Goal: Communication & Community: Connect with others

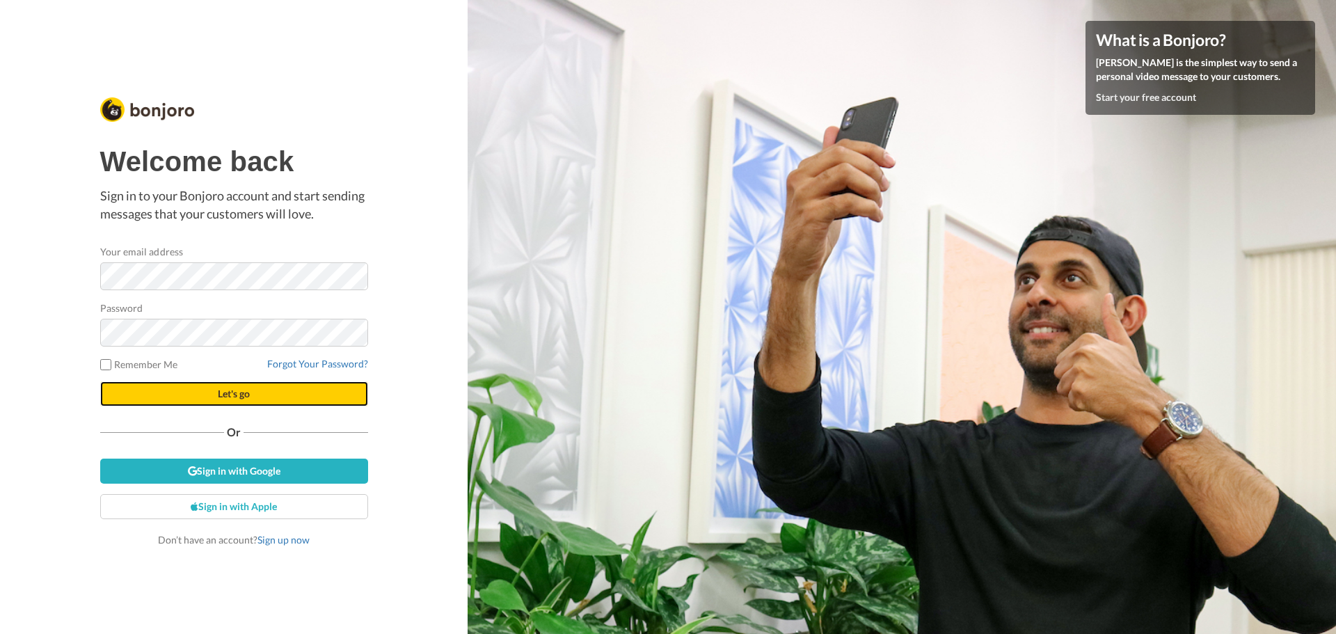
click at [255, 394] on button "Let's go" at bounding box center [234, 393] width 268 height 25
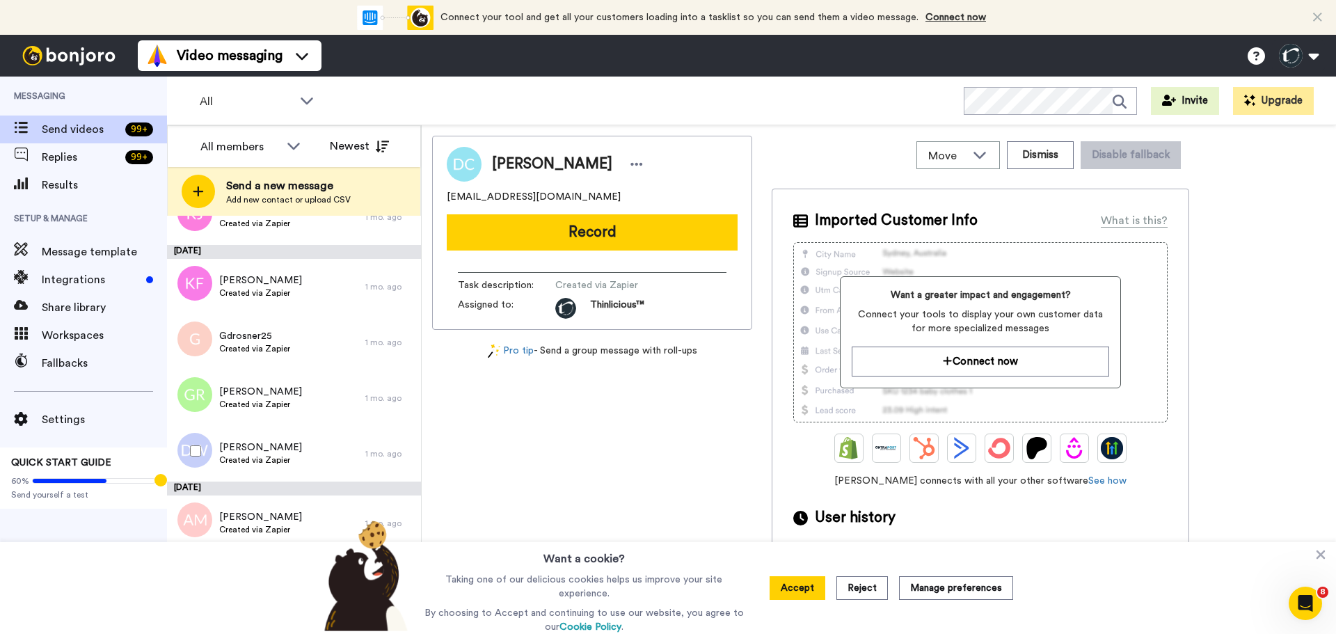
scroll to position [1793, 0]
click at [259, 454] on span "Dana Wegner" at bounding box center [260, 448] width 83 height 14
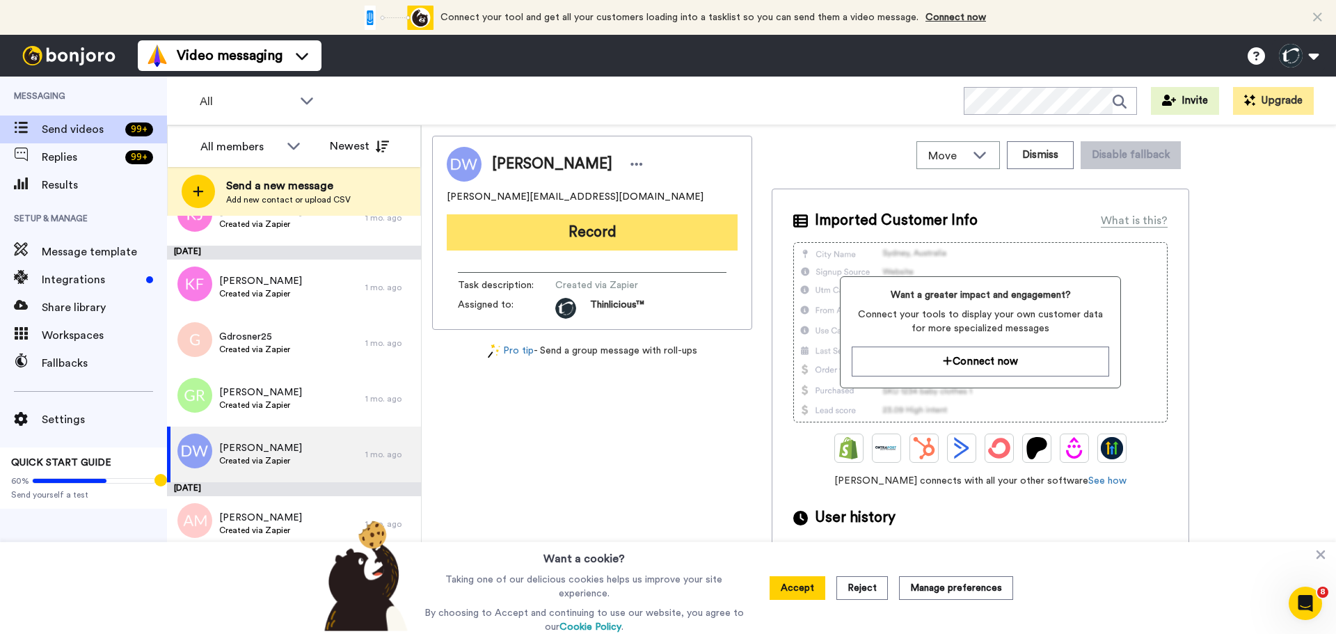
click at [565, 223] on button "Record" at bounding box center [592, 232] width 291 height 36
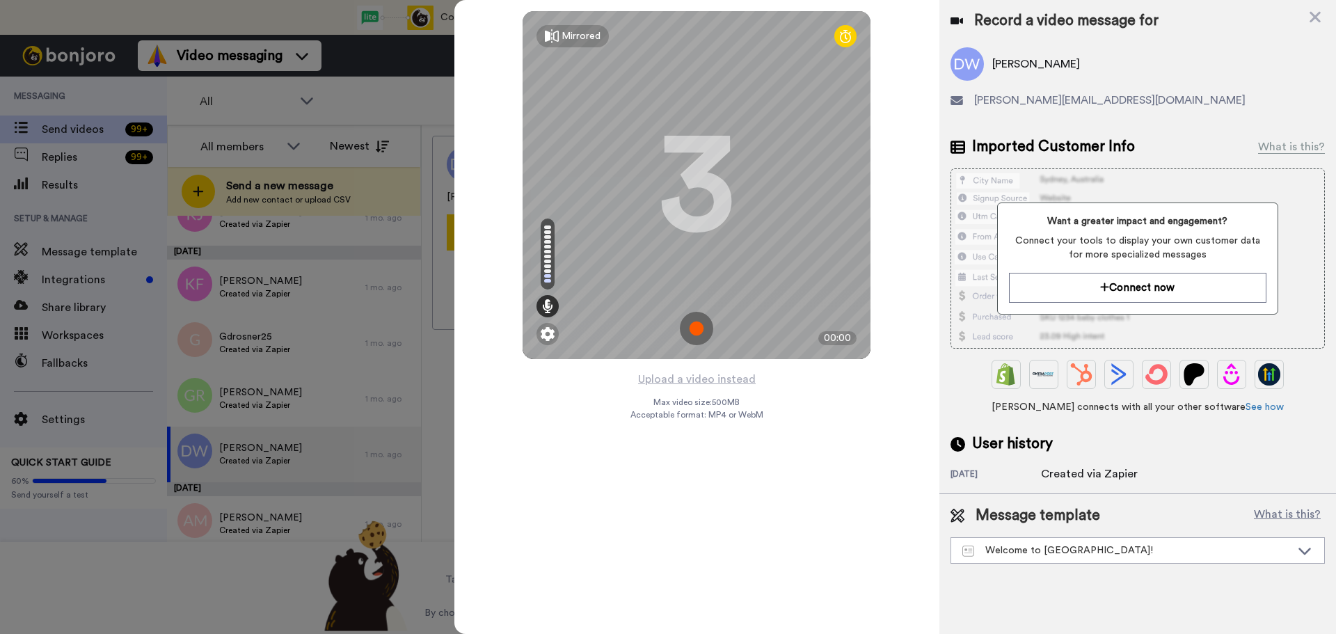
click at [695, 325] on img at bounding box center [696, 328] width 33 height 33
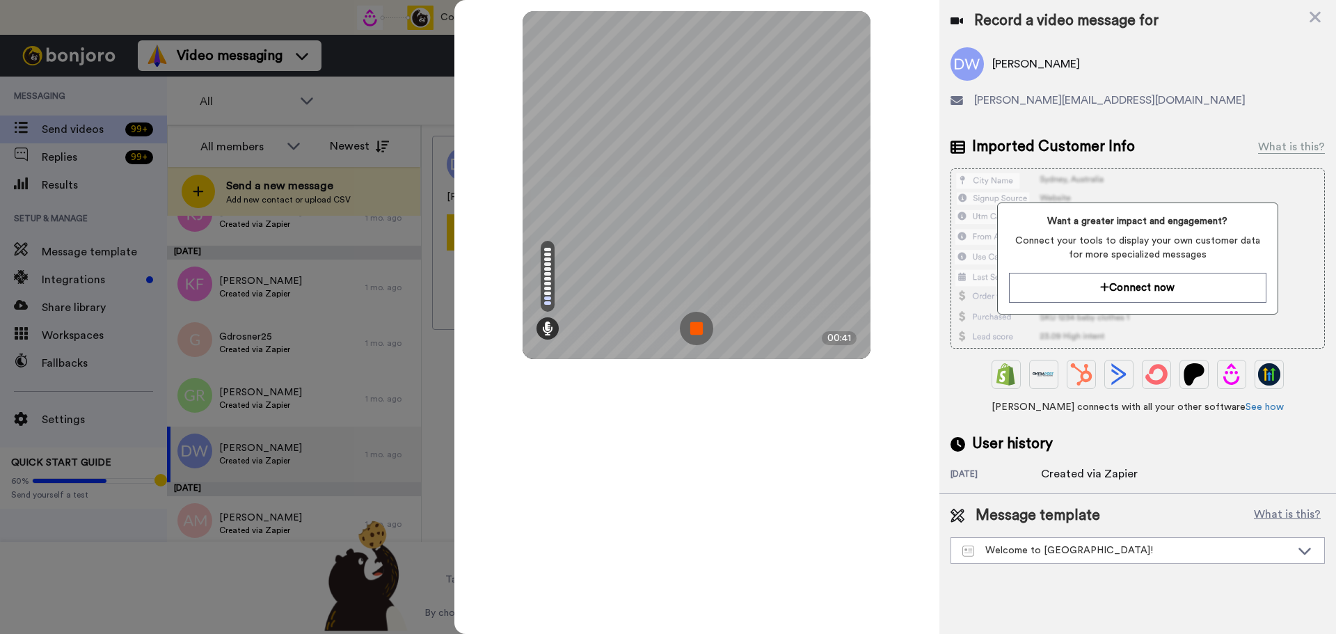
click at [695, 325] on img at bounding box center [696, 328] width 33 height 33
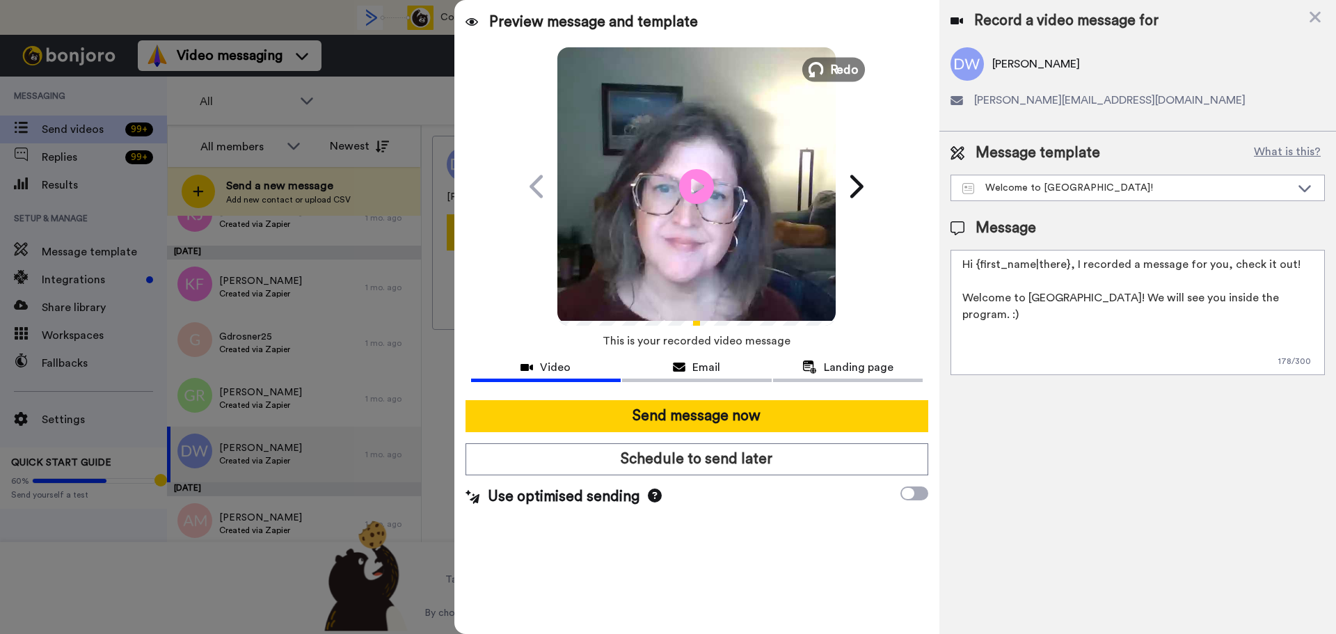
click at [845, 71] on span "Redo" at bounding box center [844, 69] width 29 height 18
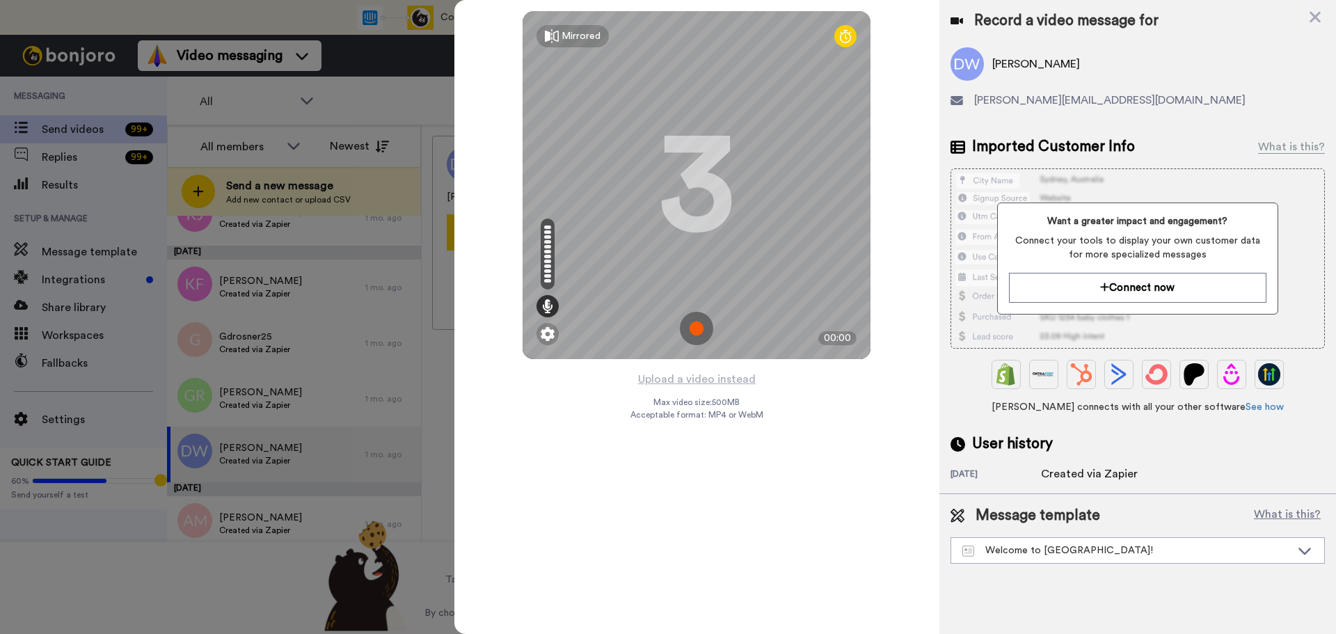
click at [691, 323] on img at bounding box center [696, 328] width 33 height 33
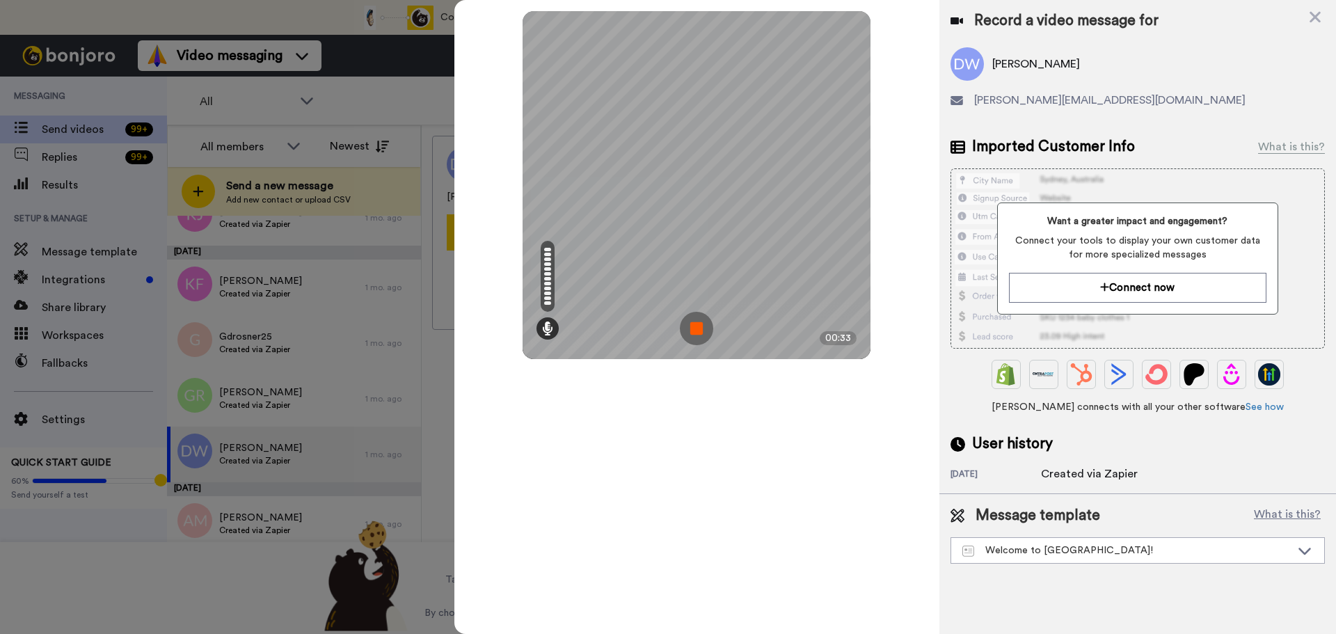
click at [691, 323] on img at bounding box center [696, 328] width 33 height 33
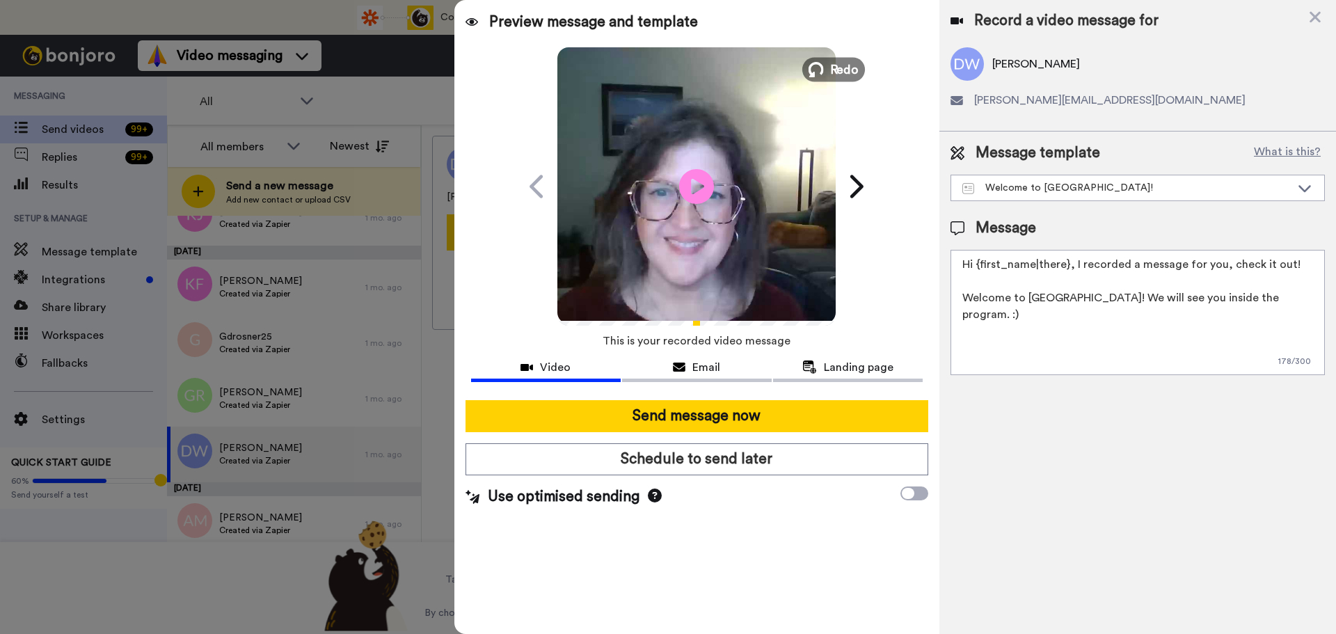
click at [834, 61] on span "Redo" at bounding box center [844, 69] width 29 height 18
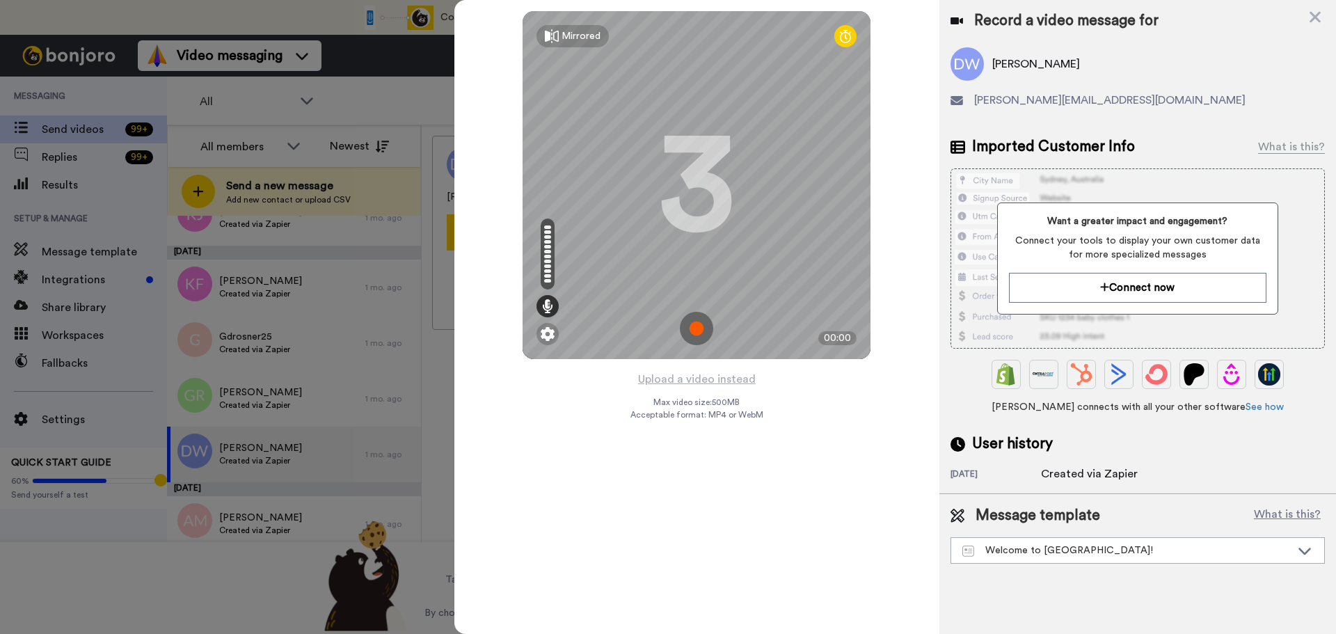
click at [691, 321] on img at bounding box center [696, 328] width 33 height 33
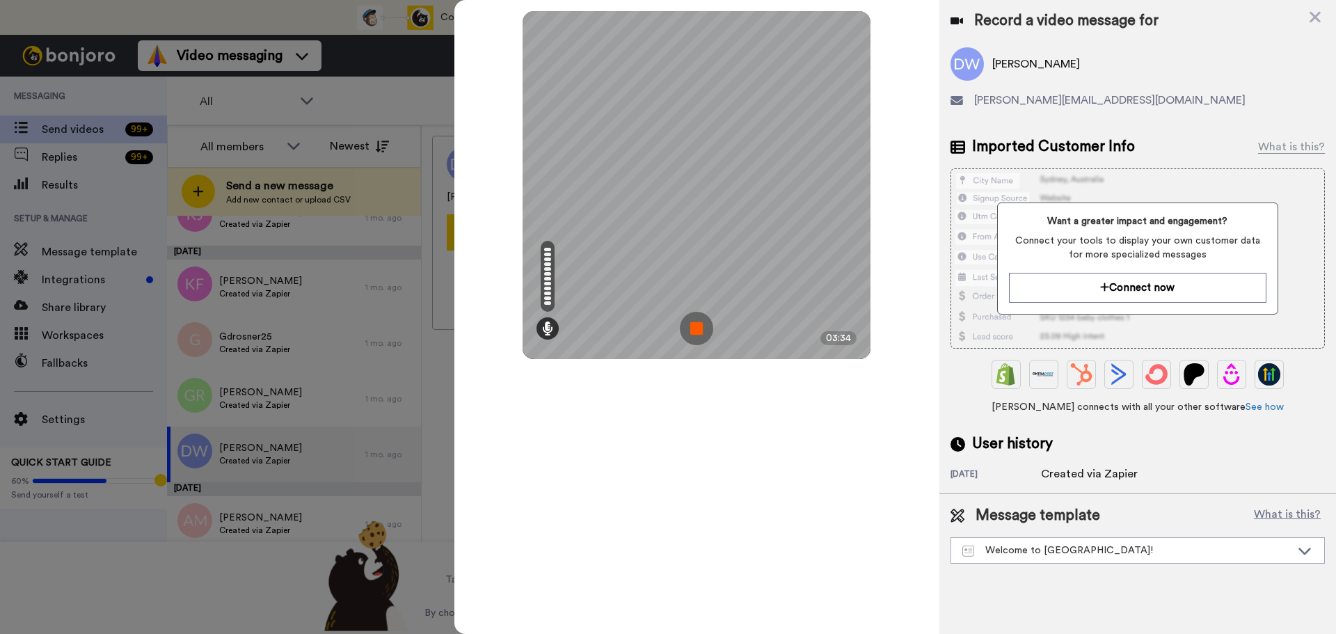
click at [691, 321] on img at bounding box center [696, 328] width 33 height 33
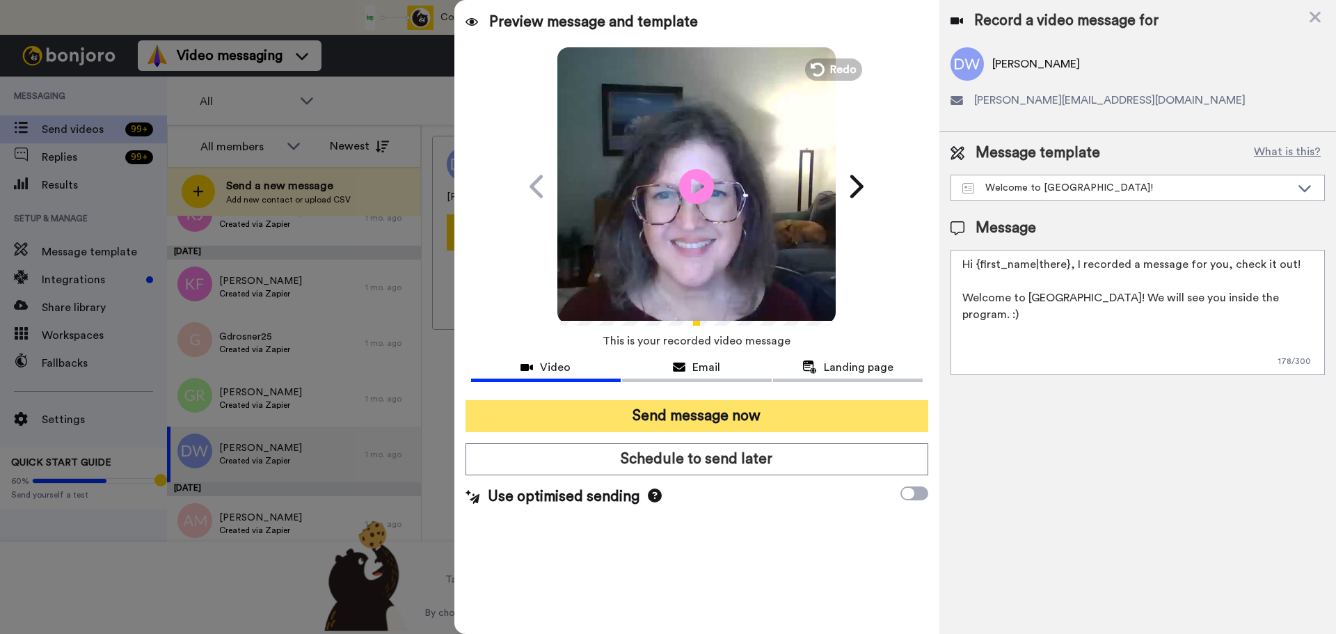
click at [774, 420] on button "Send message now" at bounding box center [696, 416] width 463 height 32
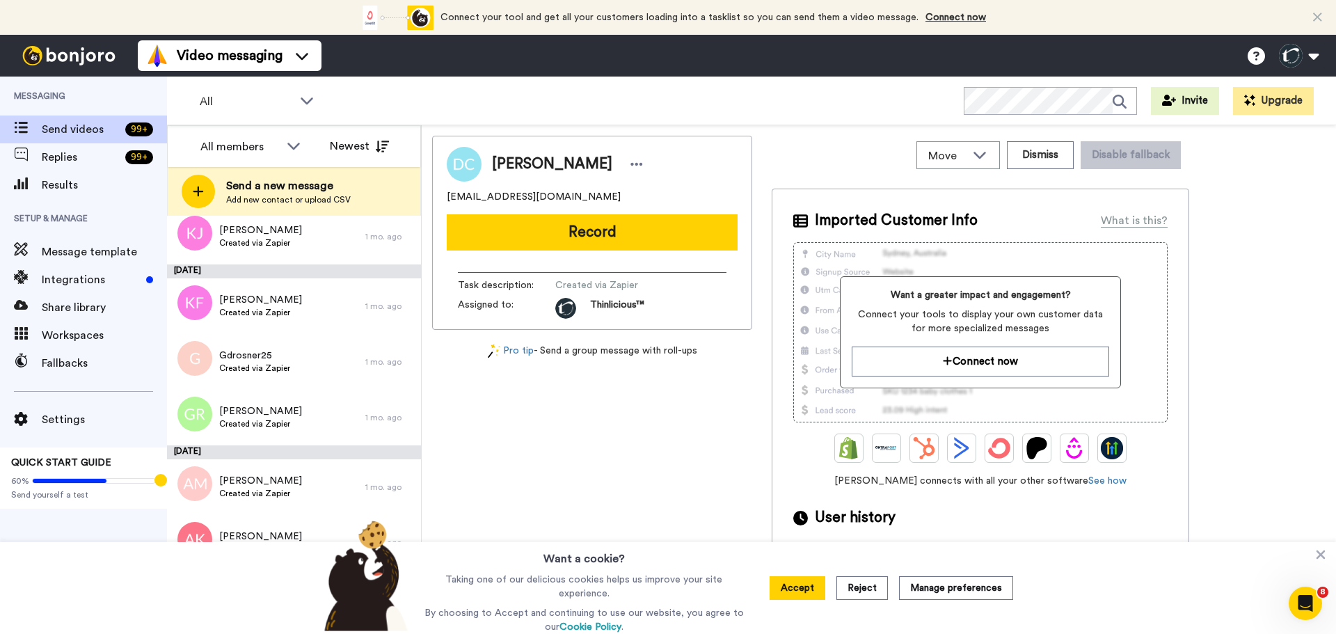
scroll to position [1773, 0]
click at [256, 416] on span "Gail Rosner" at bounding box center [260, 412] width 83 height 14
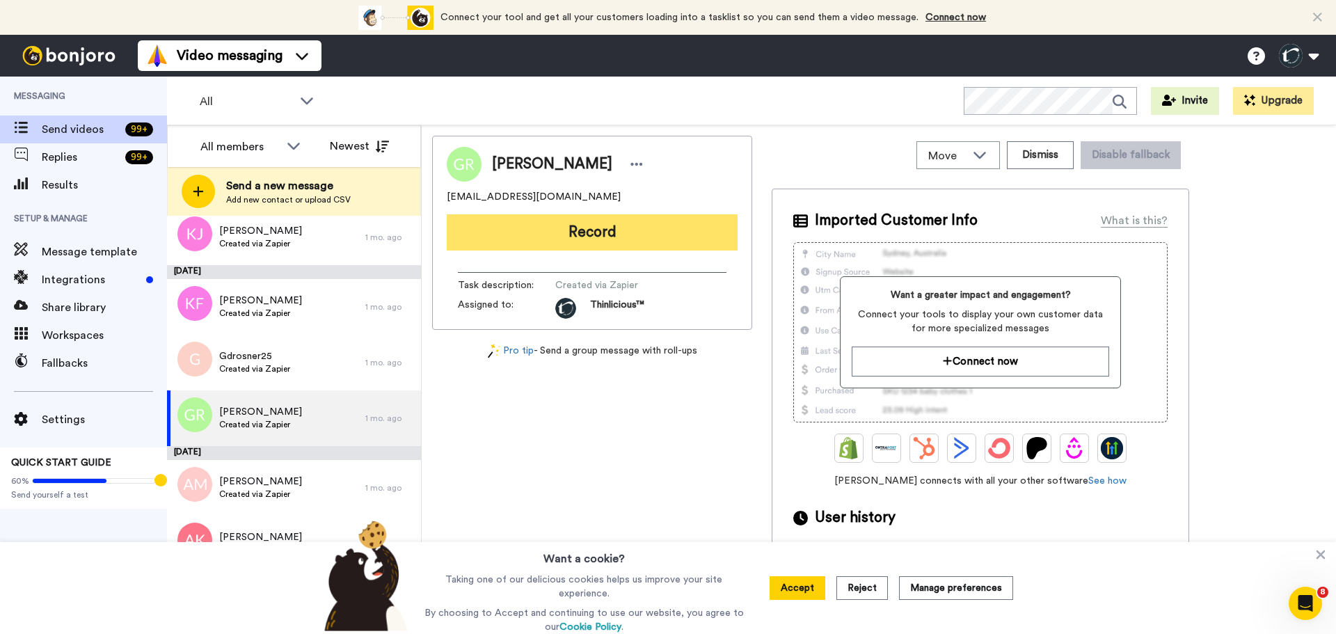
click at [532, 227] on button "Record" at bounding box center [592, 232] width 291 height 36
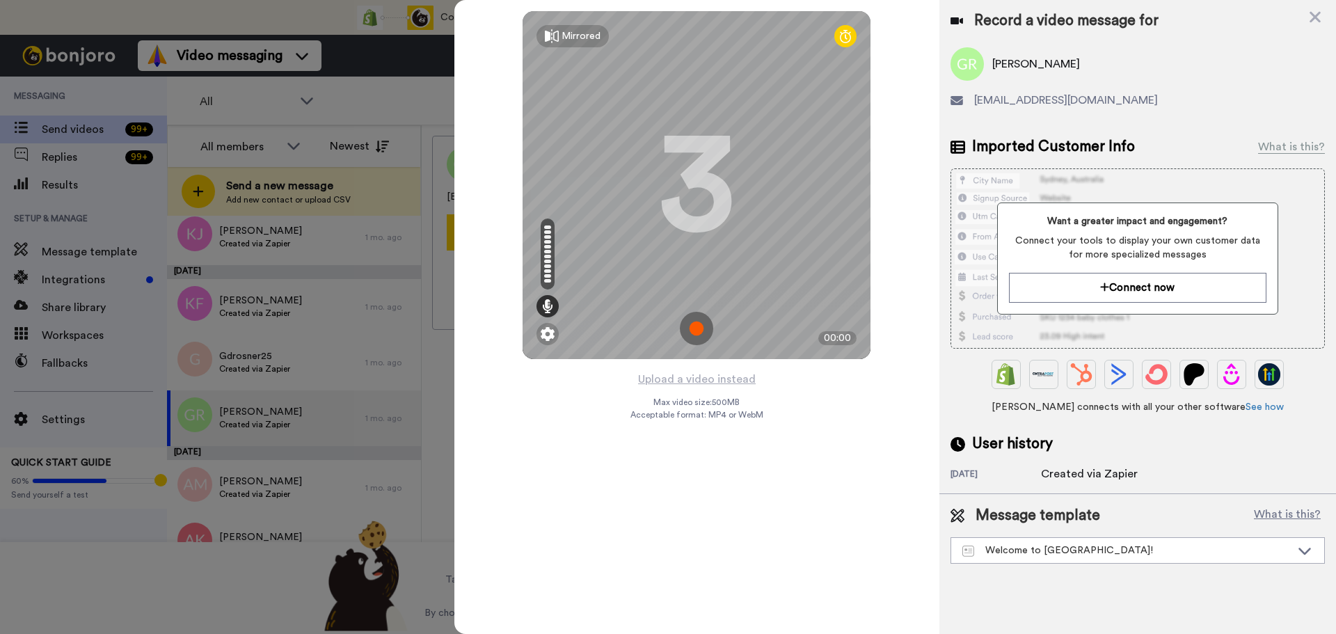
click at [695, 324] on img at bounding box center [696, 328] width 33 height 33
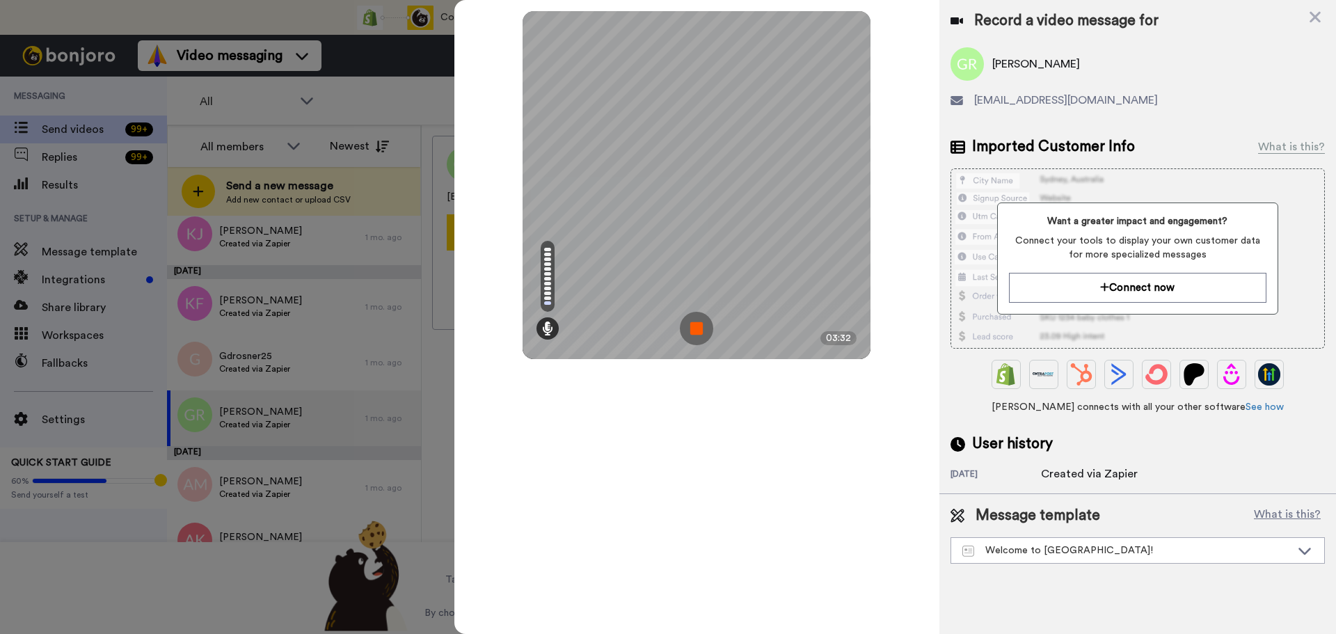
click at [695, 324] on img at bounding box center [696, 328] width 33 height 33
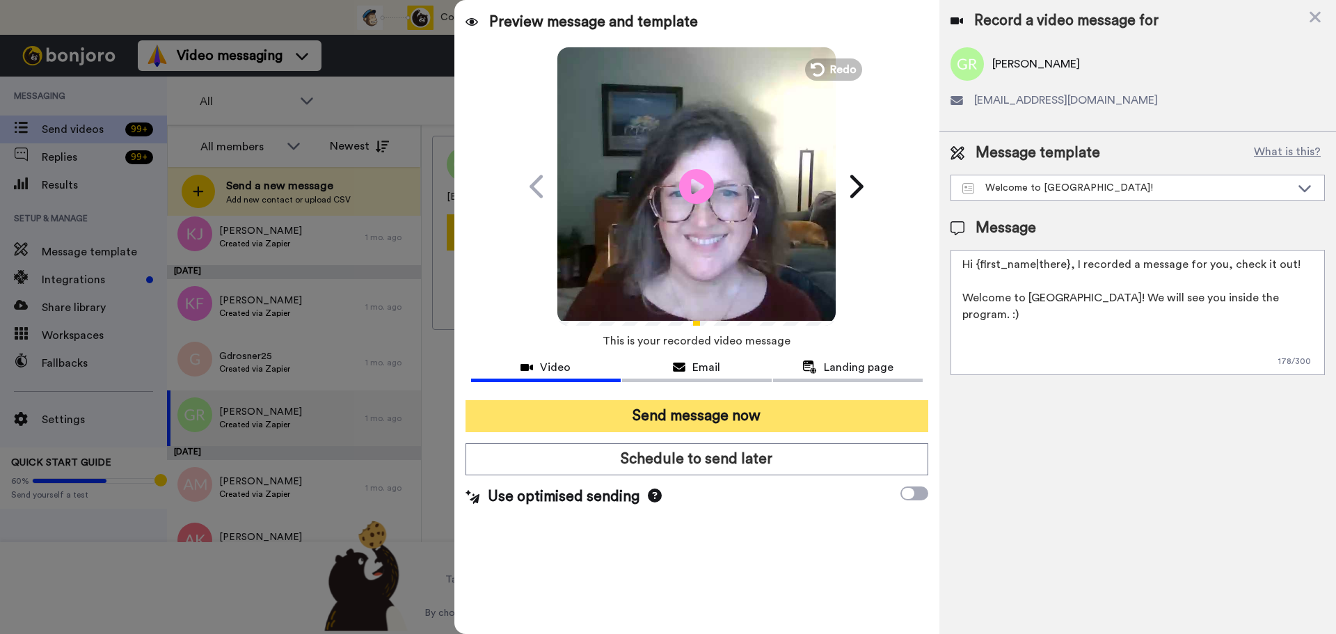
click at [717, 417] on button "Send message now" at bounding box center [696, 416] width 463 height 32
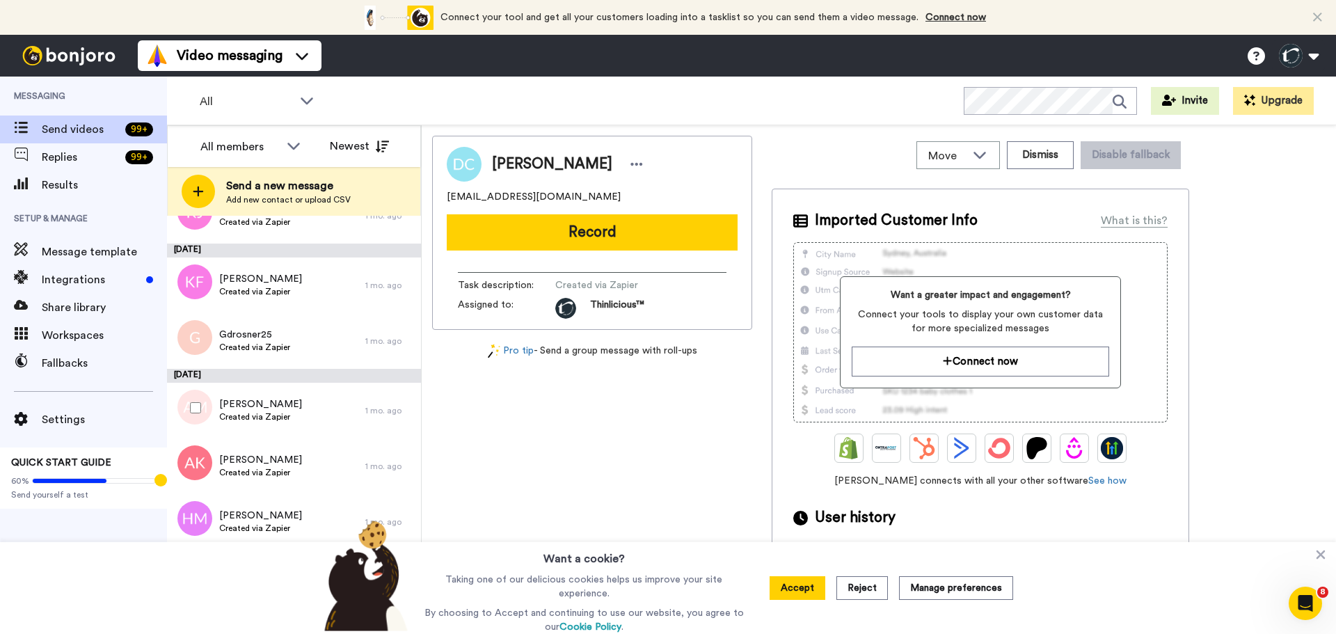
scroll to position [1795, 0]
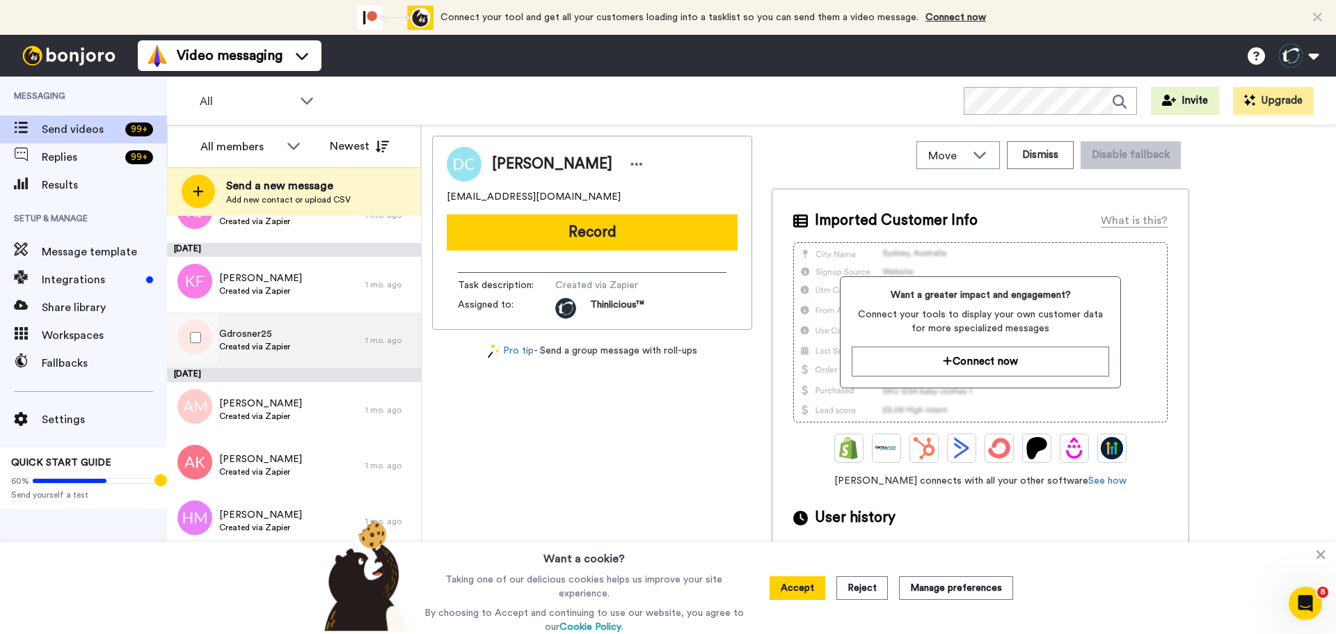
click at [271, 343] on span "Created via Zapier" at bounding box center [254, 346] width 71 height 11
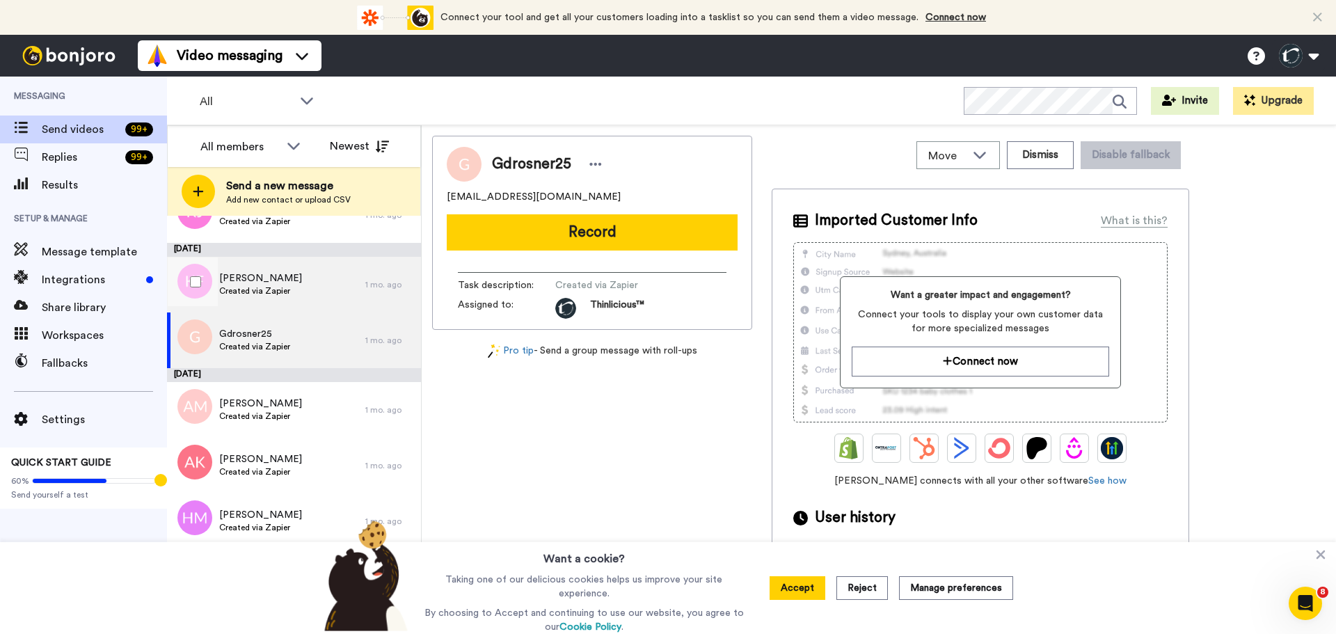
click at [262, 287] on span "Created via Zapier" at bounding box center [260, 290] width 83 height 11
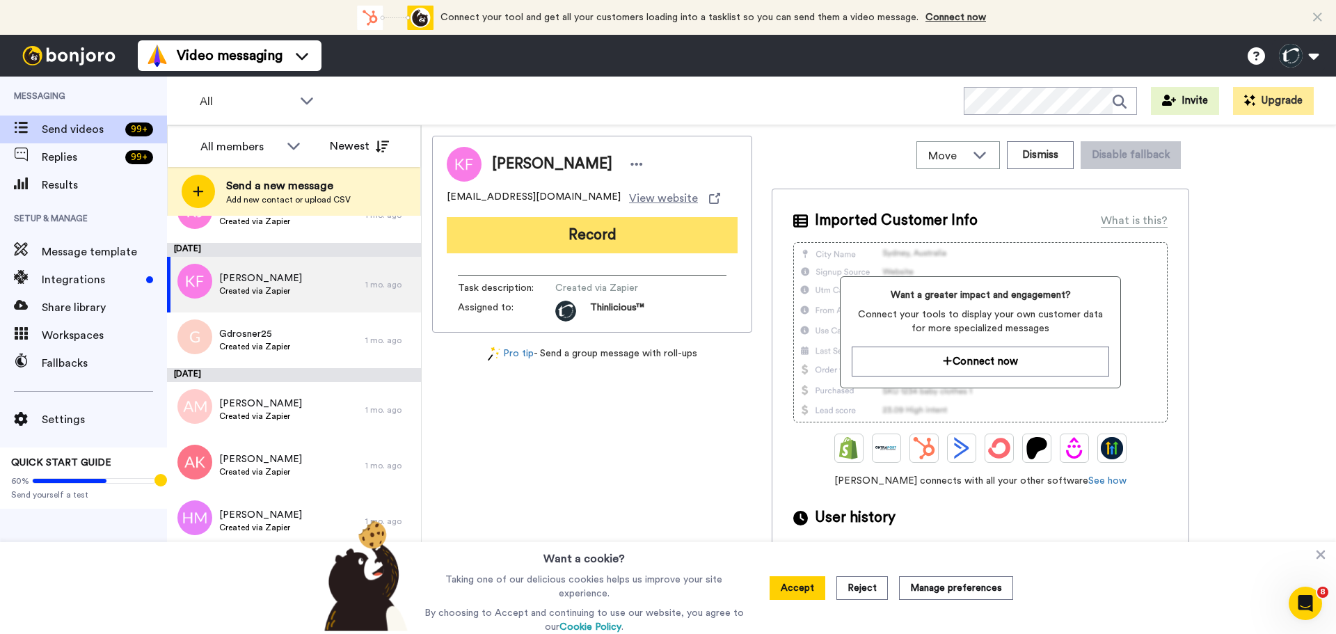
click at [506, 233] on button "Record" at bounding box center [592, 235] width 291 height 36
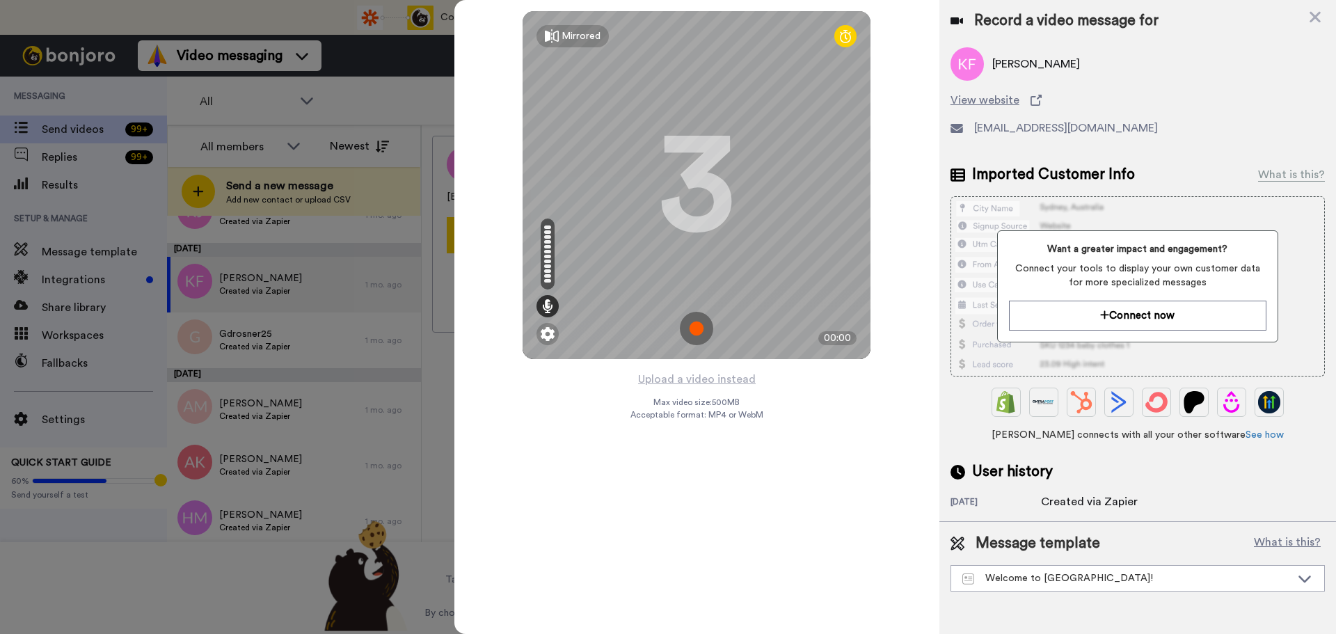
click at [698, 319] on img at bounding box center [696, 328] width 33 height 33
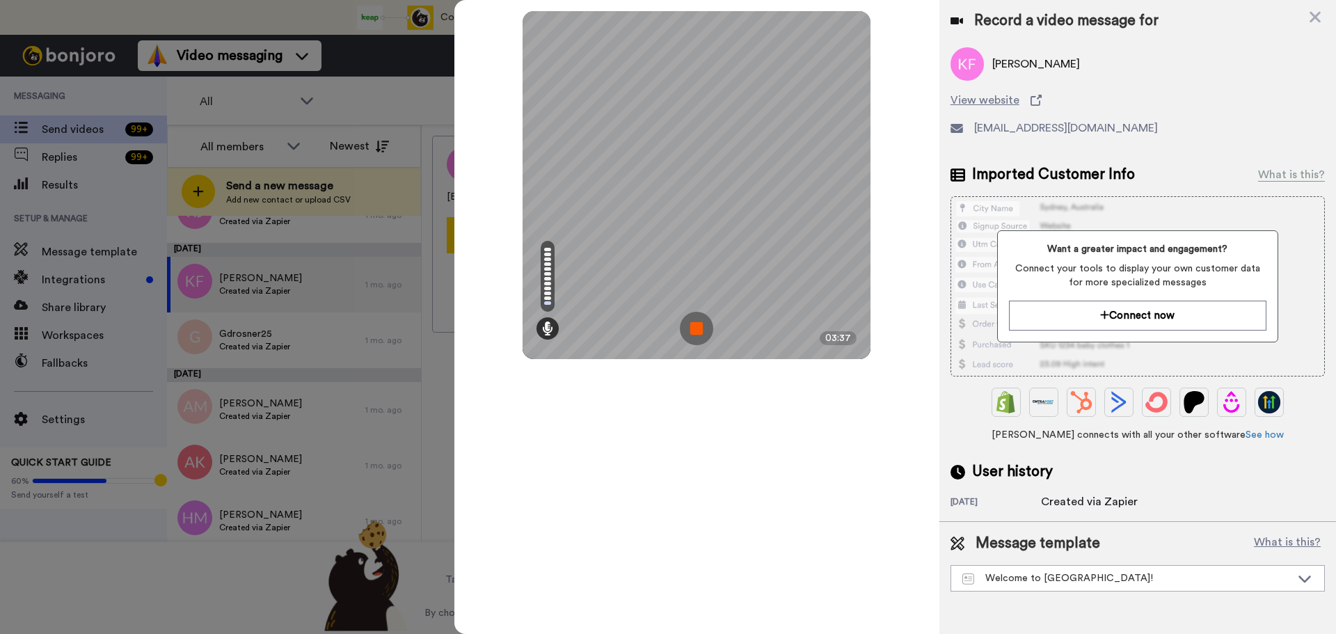
click at [698, 319] on img at bounding box center [696, 328] width 33 height 33
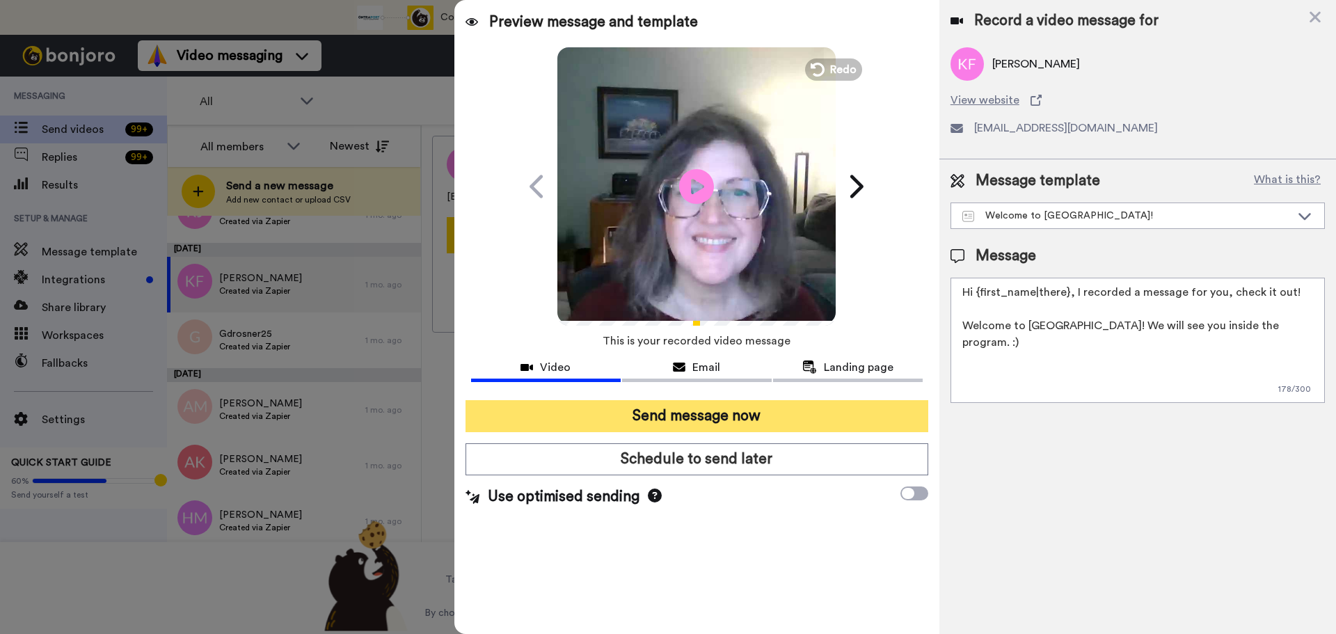
click at [605, 419] on button "Send message now" at bounding box center [696, 416] width 463 height 32
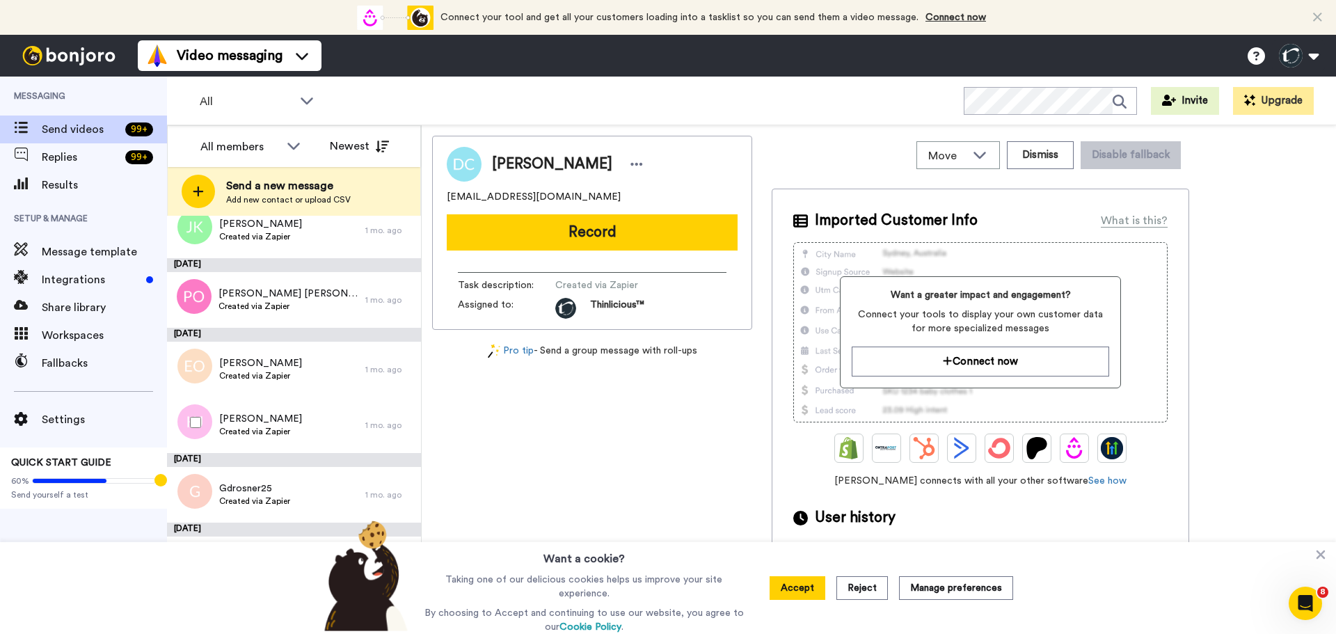
scroll to position [1585, 0]
click at [1290, 48] on button at bounding box center [1298, 55] width 53 height 31
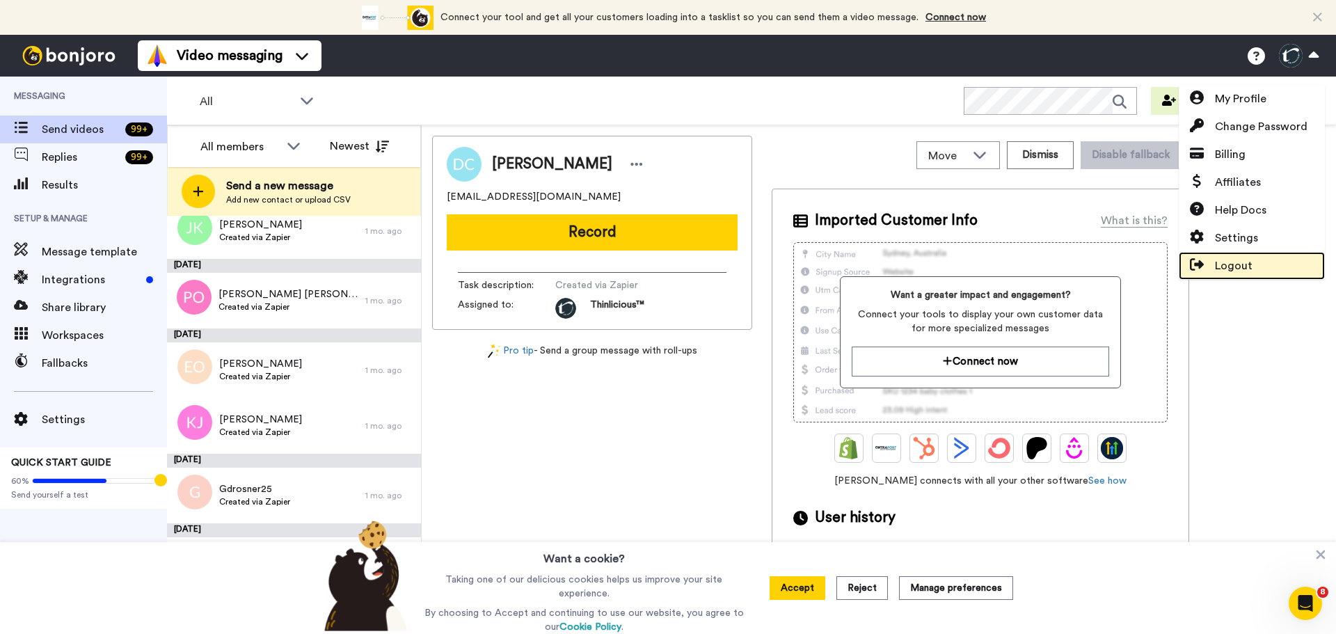
click at [1220, 267] on span "Logout" at bounding box center [1234, 265] width 38 height 17
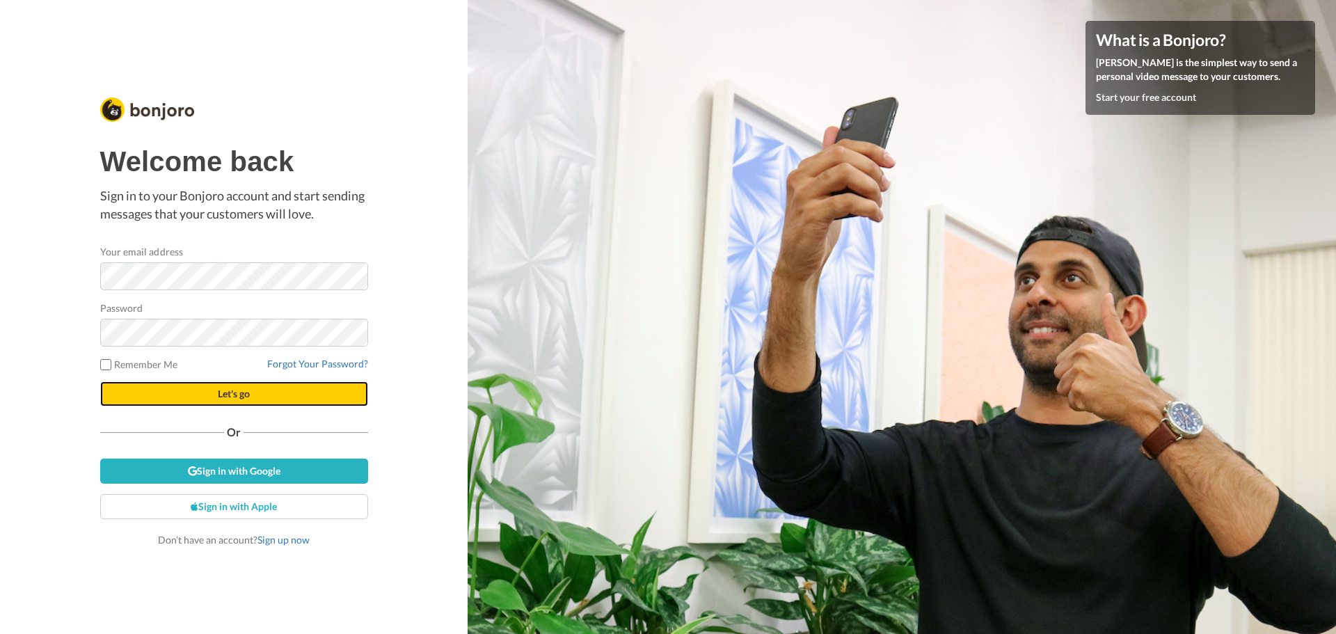
click at [190, 390] on button "Let's go" at bounding box center [234, 393] width 268 height 25
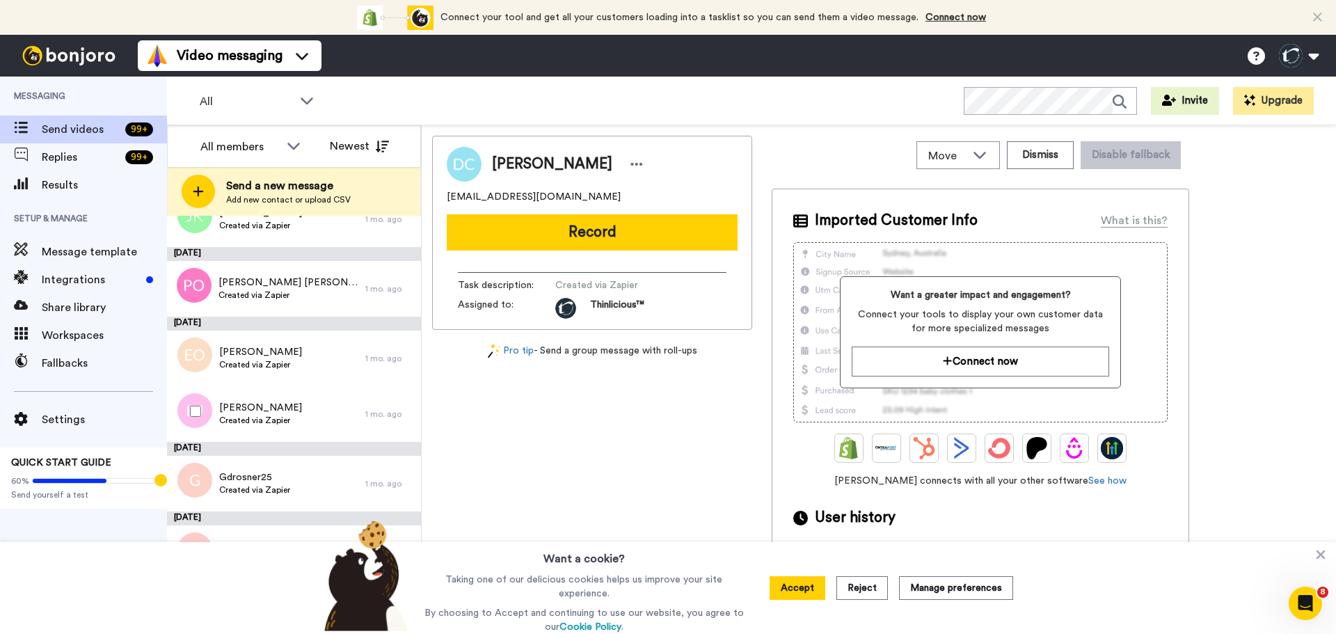
scroll to position [1603, 0]
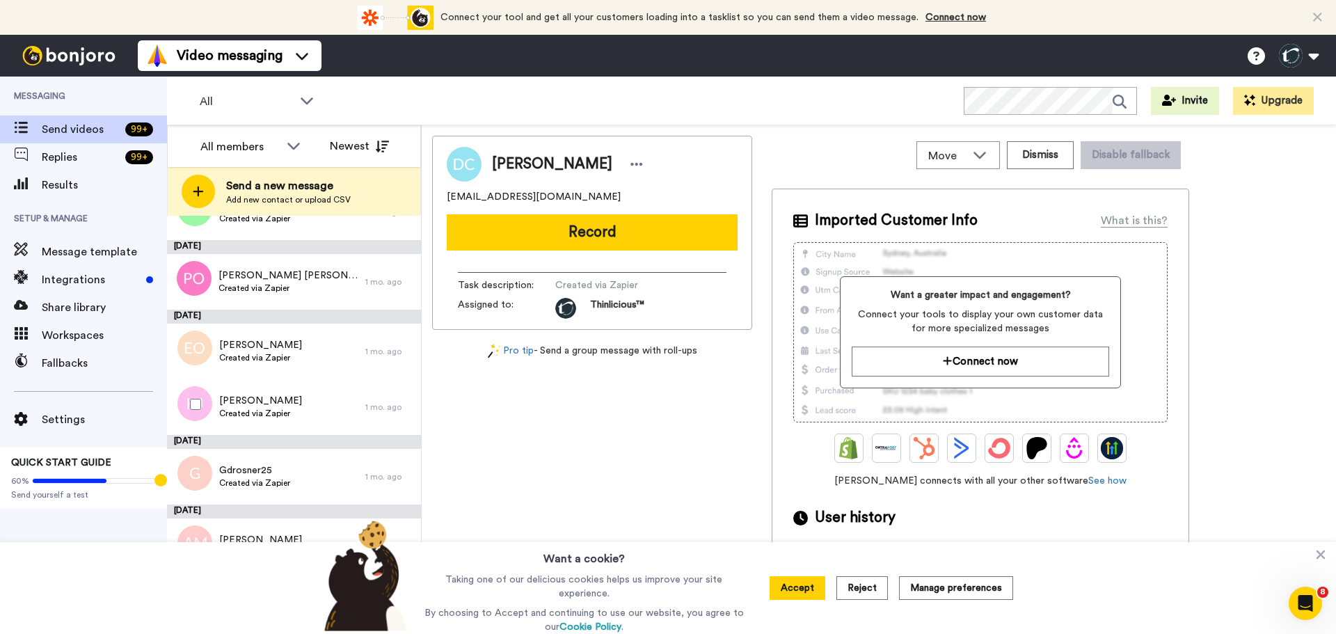
click at [263, 404] on span "[PERSON_NAME]" at bounding box center [260, 401] width 83 height 14
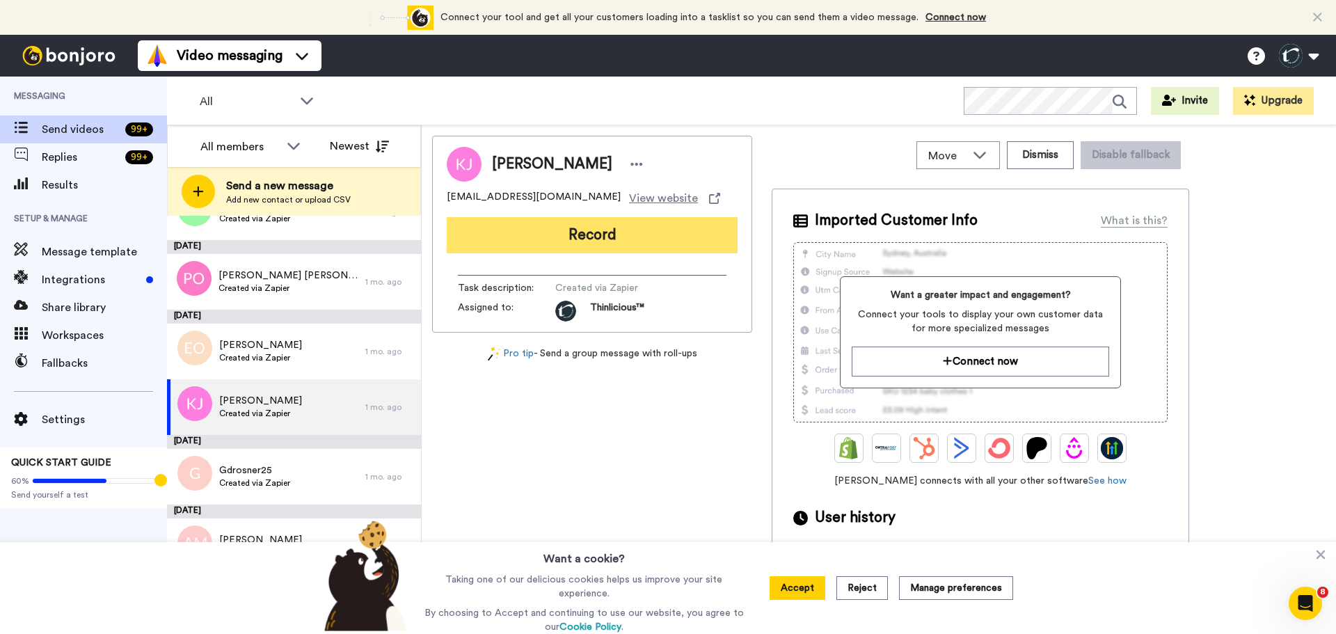
click at [586, 227] on button "Record" at bounding box center [592, 235] width 291 height 36
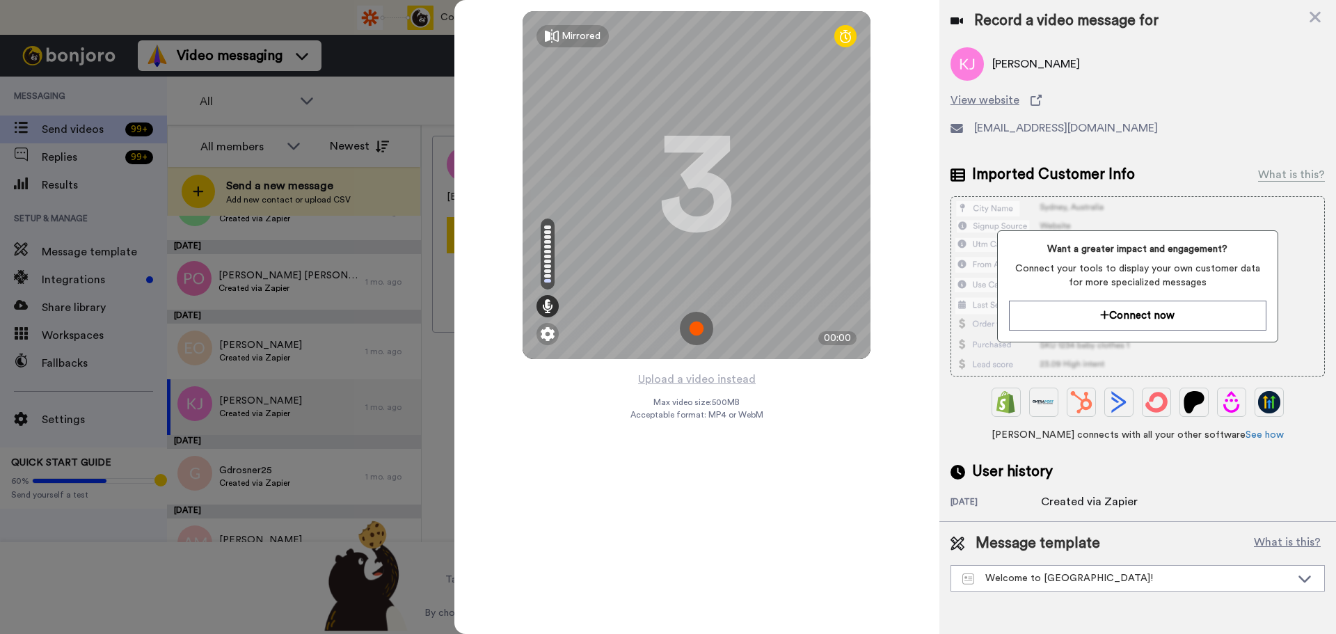
click at [698, 320] on img at bounding box center [696, 328] width 33 height 33
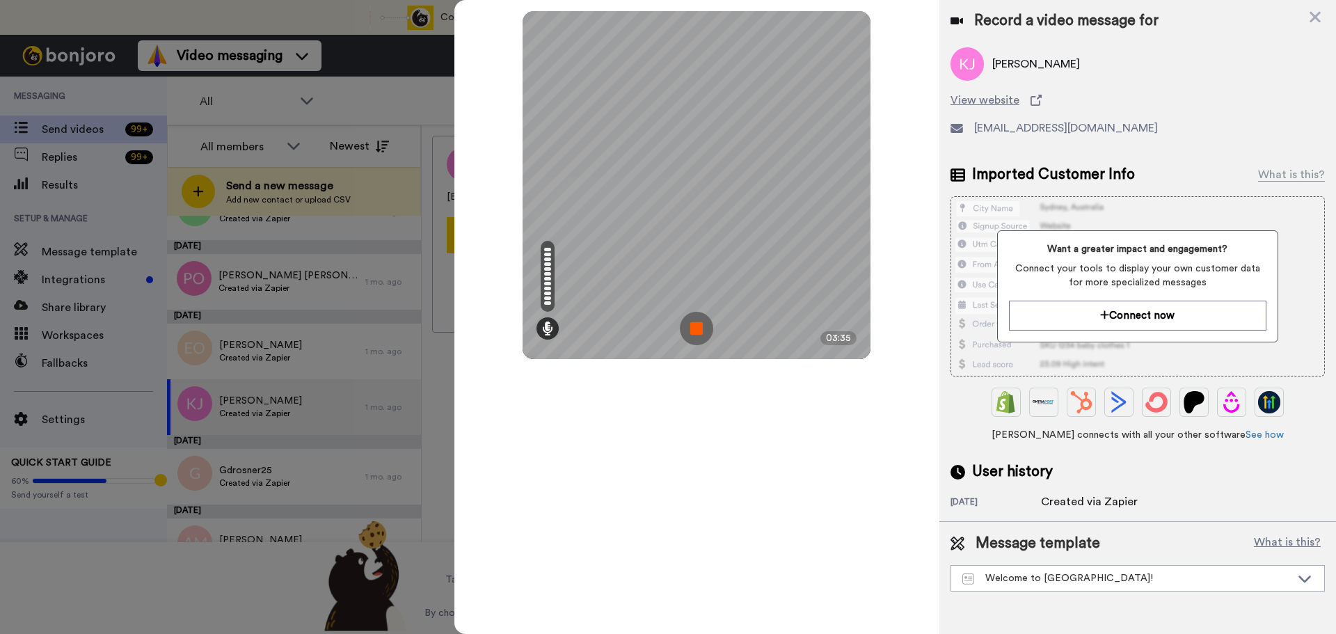
click at [698, 320] on img at bounding box center [696, 328] width 33 height 33
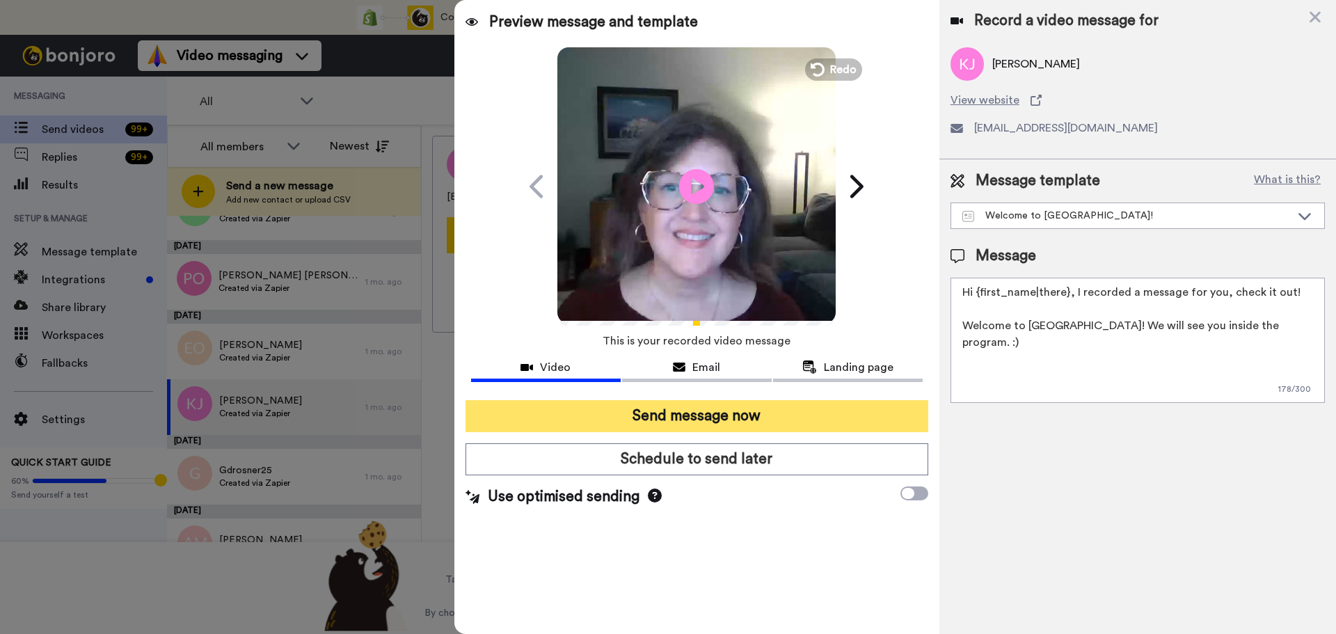
click at [662, 407] on button "Send message now" at bounding box center [696, 416] width 463 height 32
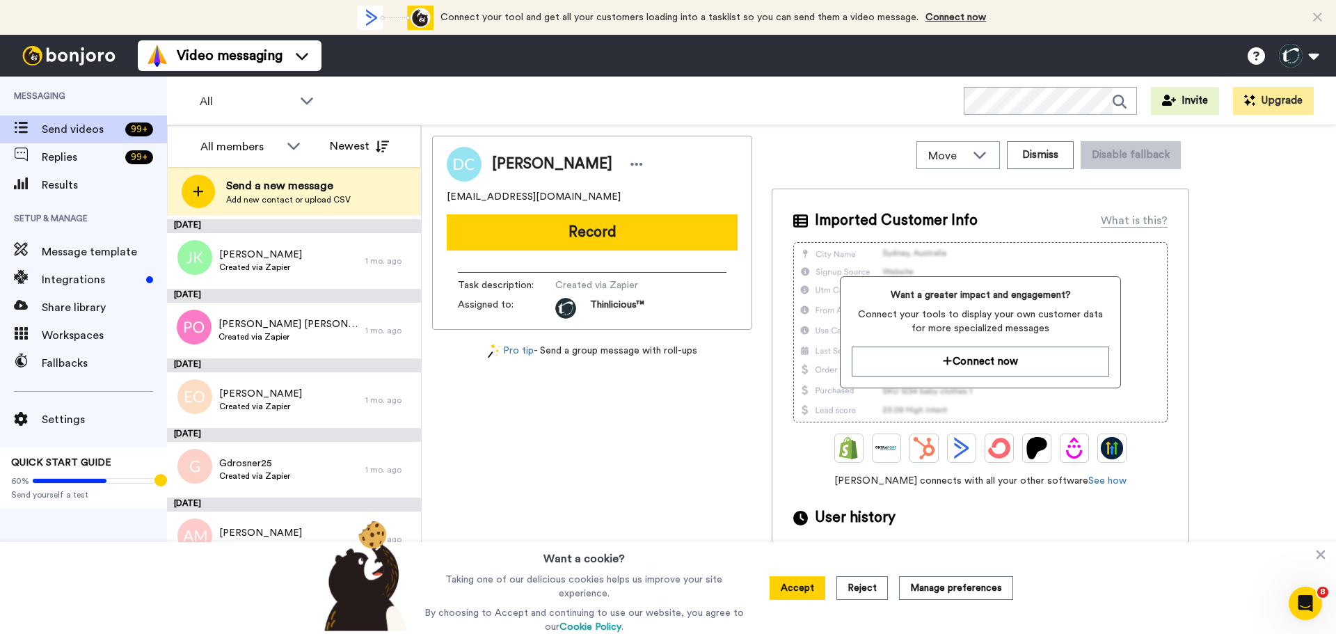
scroll to position [1555, 0]
click at [275, 392] on span "[PERSON_NAME]" at bounding box center [260, 393] width 83 height 14
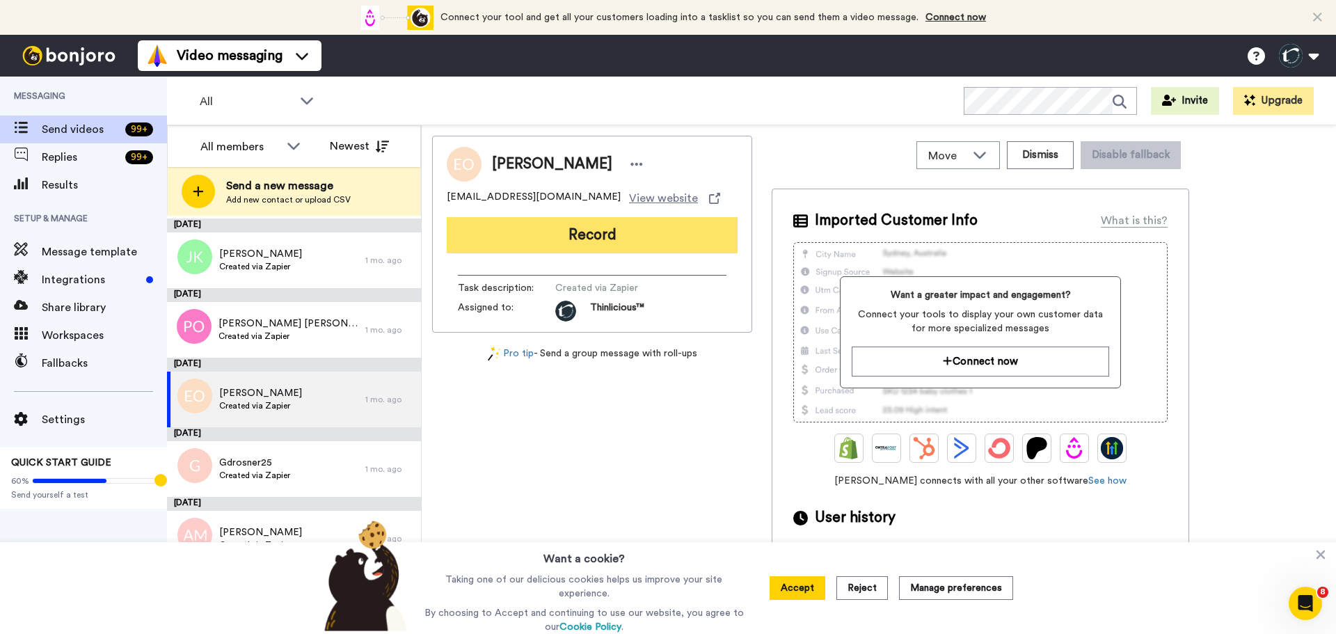
click at [509, 240] on button "Record" at bounding box center [592, 235] width 291 height 36
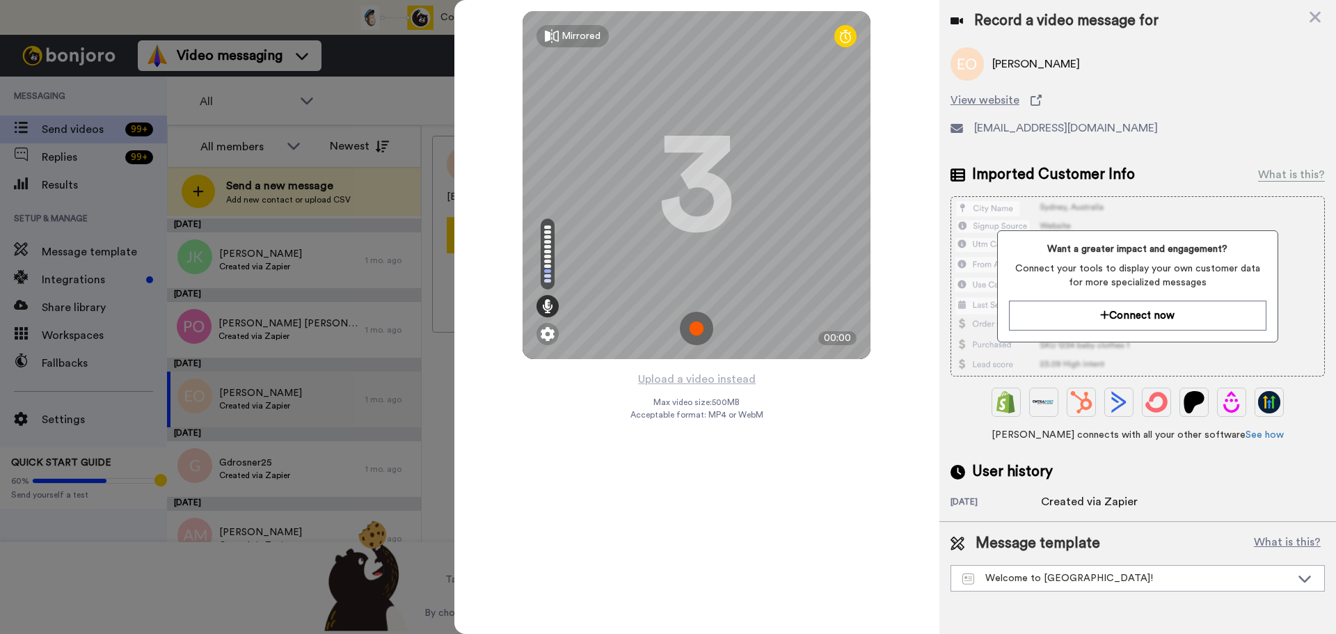
click at [694, 325] on img at bounding box center [696, 328] width 33 height 33
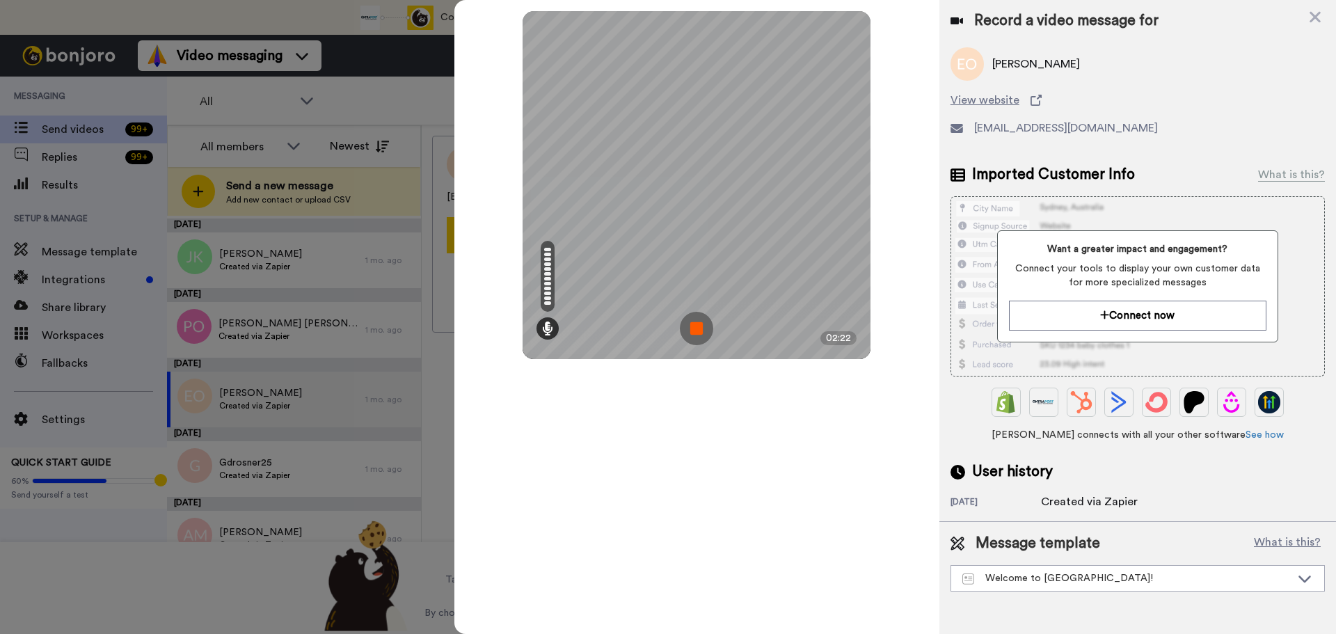
click at [694, 325] on img at bounding box center [696, 328] width 33 height 33
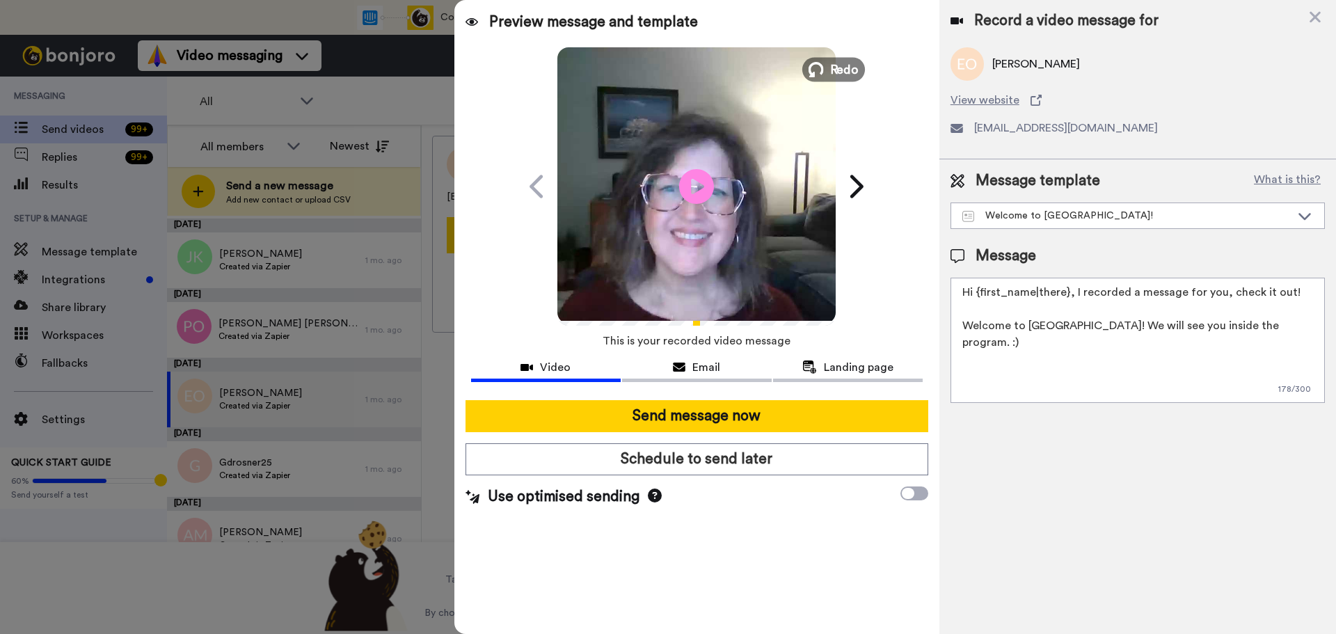
click at [843, 65] on span "Redo" at bounding box center [844, 69] width 29 height 18
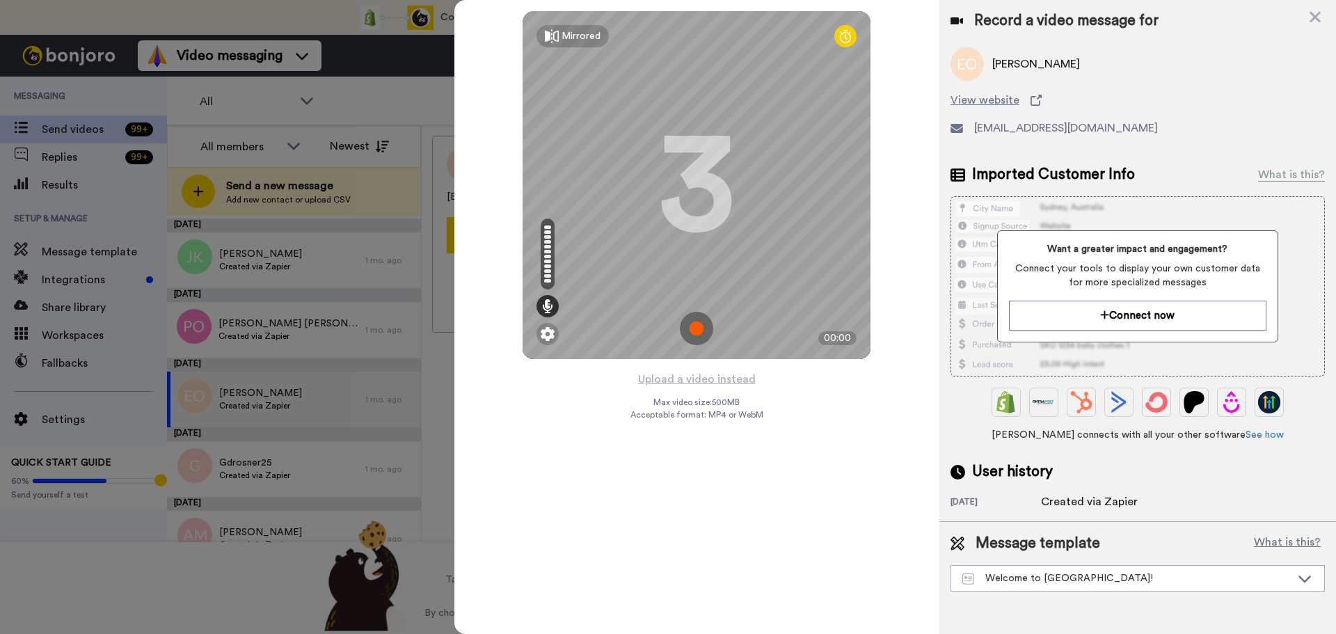
click at [694, 322] on img at bounding box center [696, 328] width 33 height 33
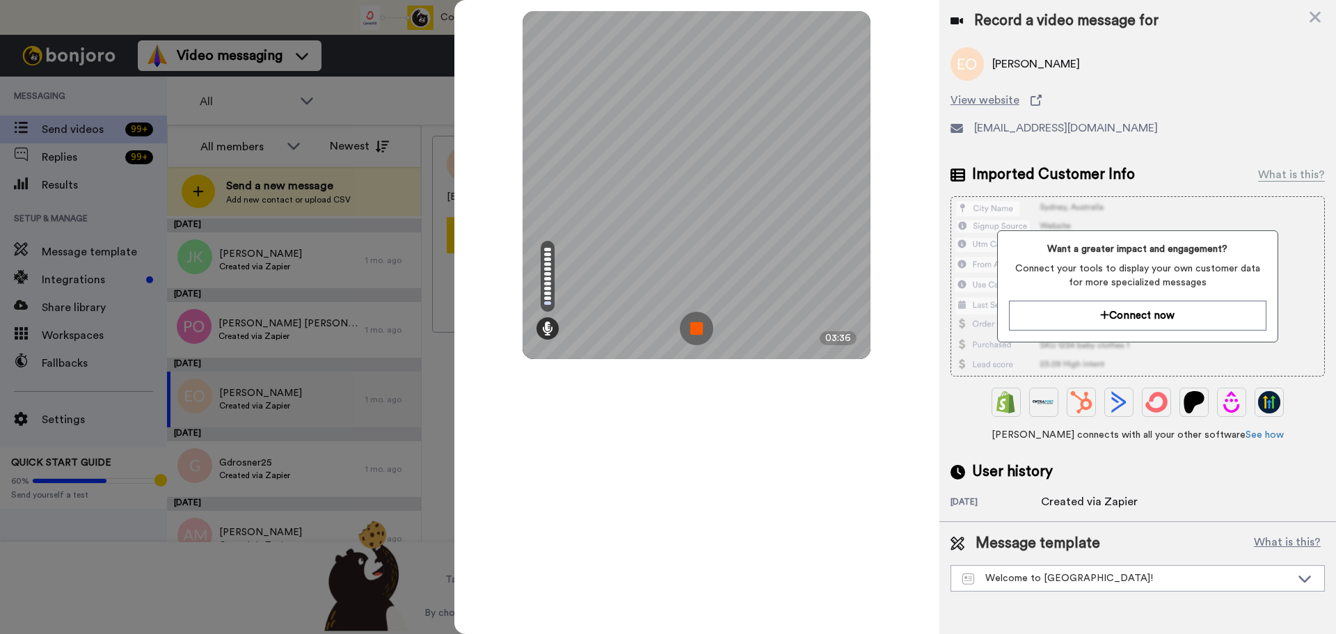
click at [694, 322] on img at bounding box center [696, 328] width 33 height 33
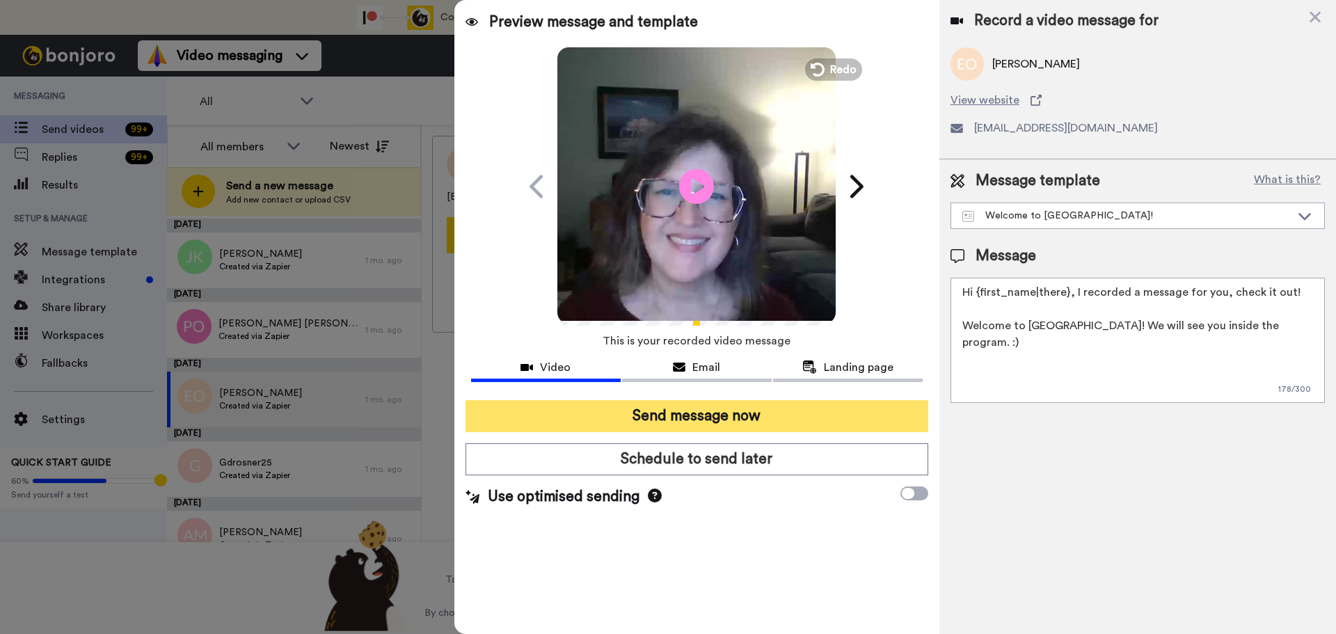
click at [682, 411] on button "Send message now" at bounding box center [696, 416] width 463 height 32
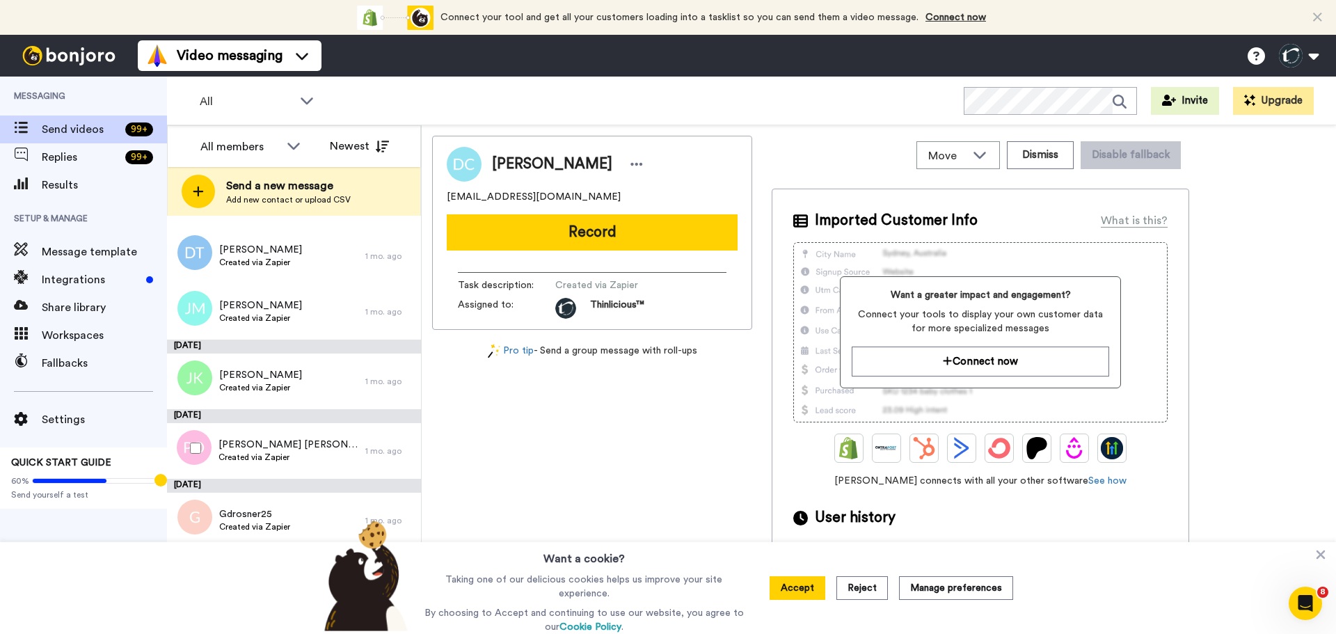
scroll to position [1434, 0]
click at [237, 438] on span "[PERSON_NAME] [PERSON_NAME]" at bounding box center [288, 445] width 140 height 14
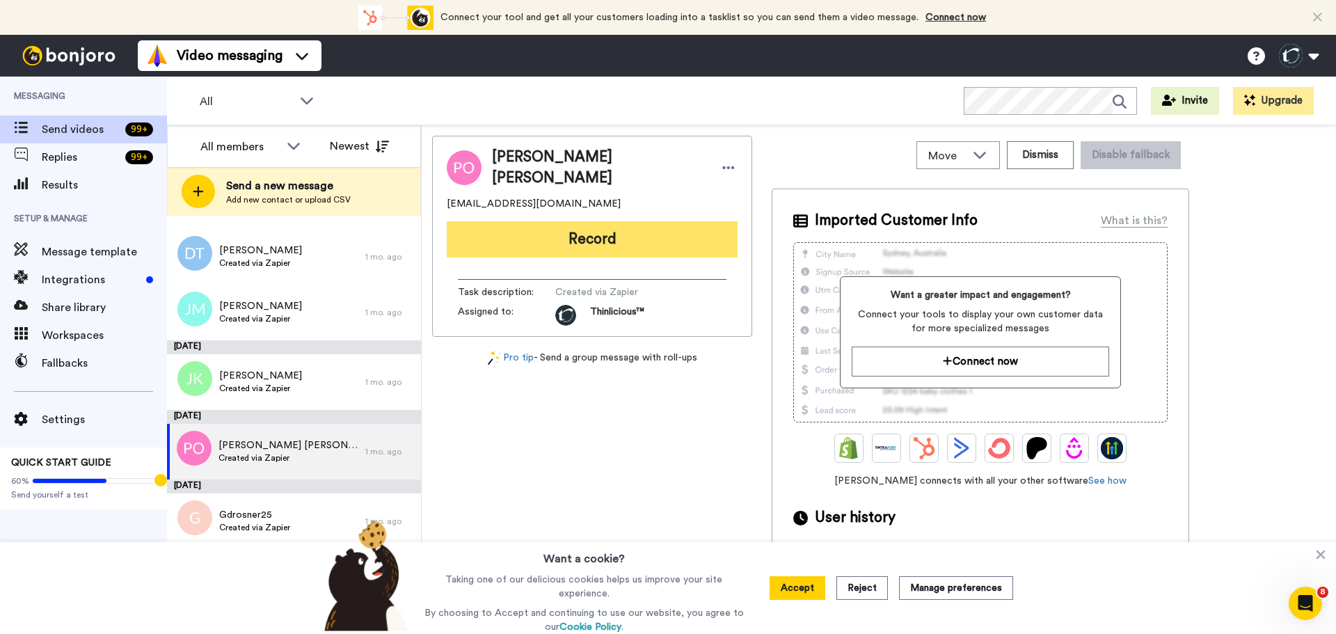
click at [595, 227] on button "Record" at bounding box center [592, 239] width 291 height 36
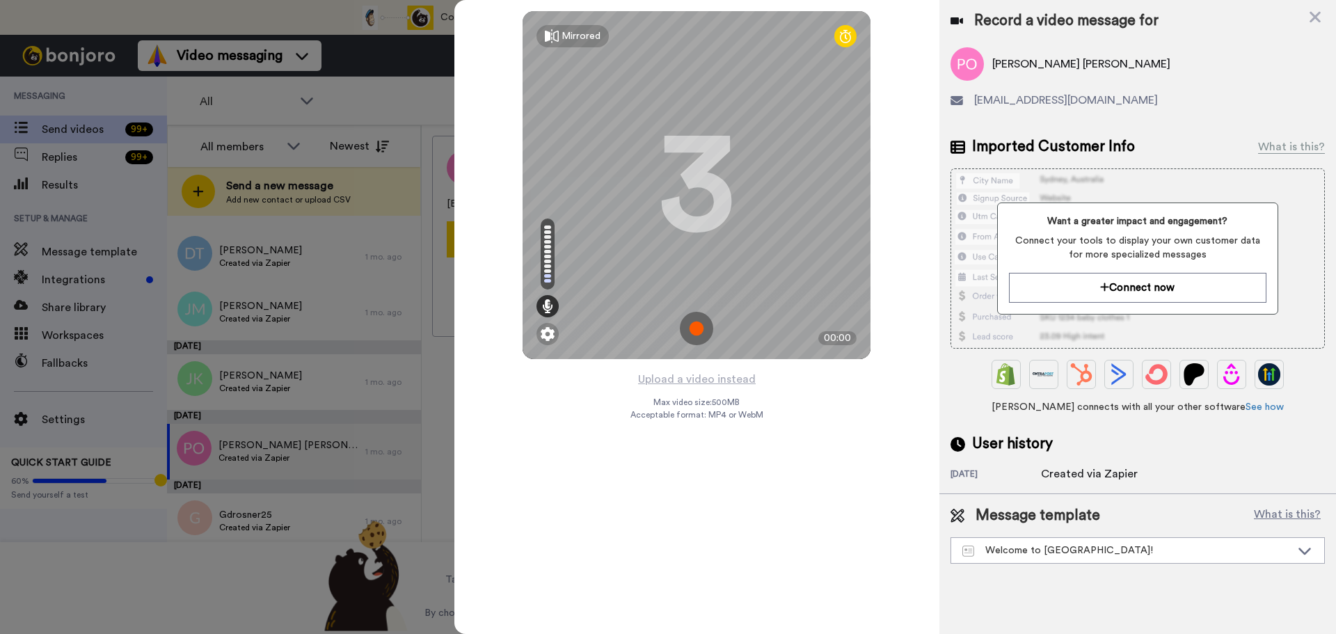
click at [694, 330] on img at bounding box center [696, 328] width 33 height 33
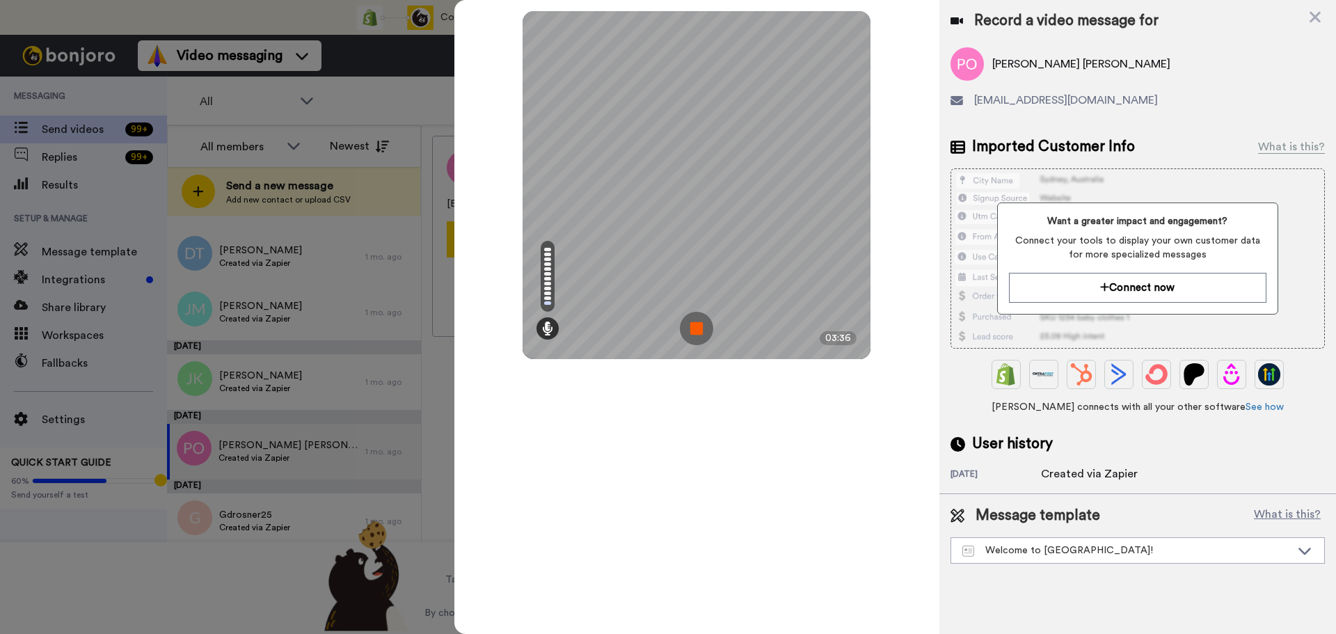
click at [694, 330] on img at bounding box center [696, 328] width 33 height 33
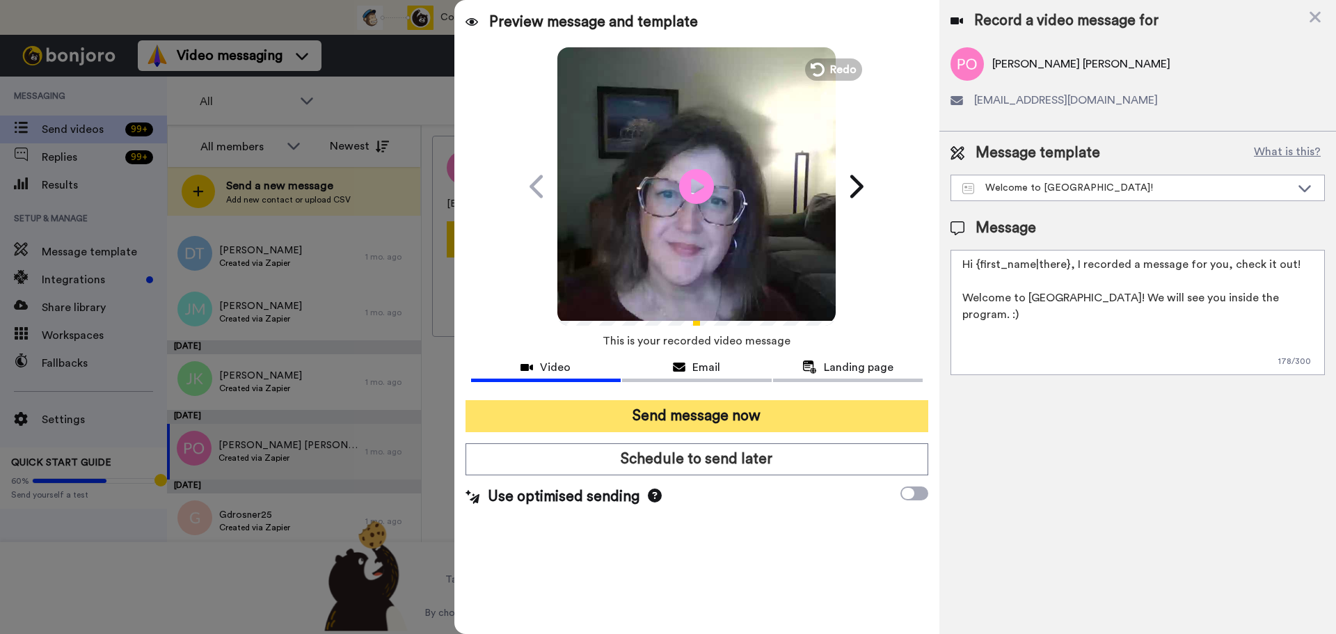
click at [675, 415] on button "Send message now" at bounding box center [696, 416] width 463 height 32
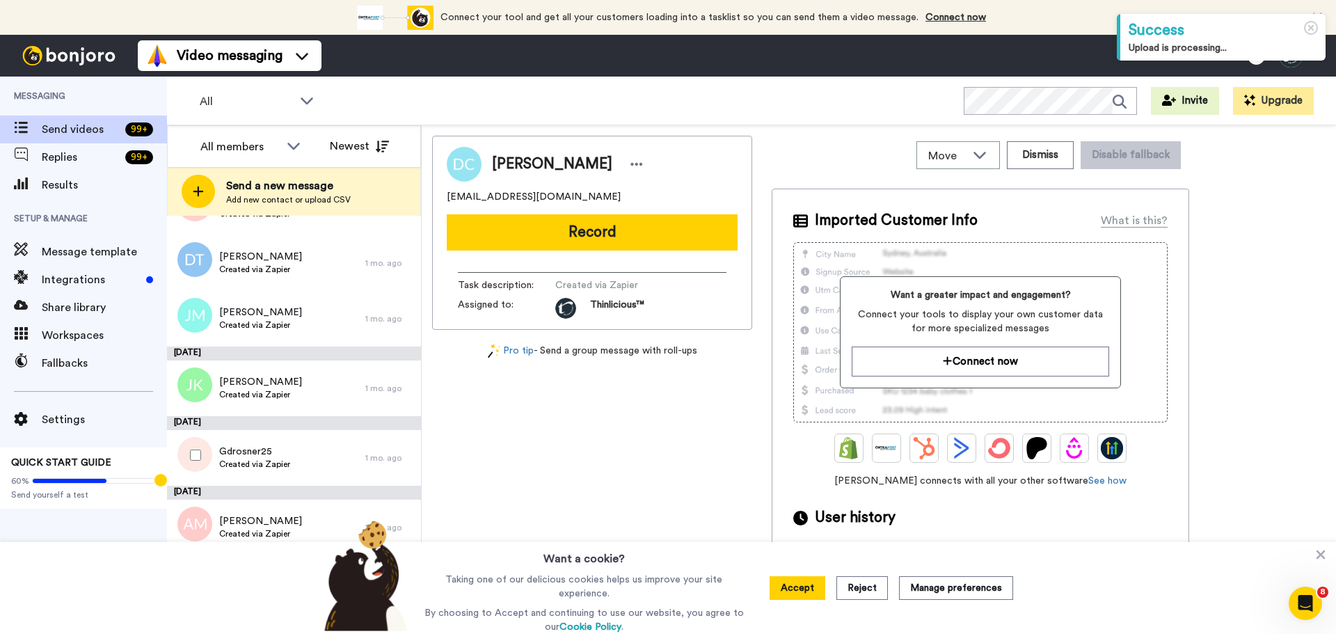
scroll to position [1428, 0]
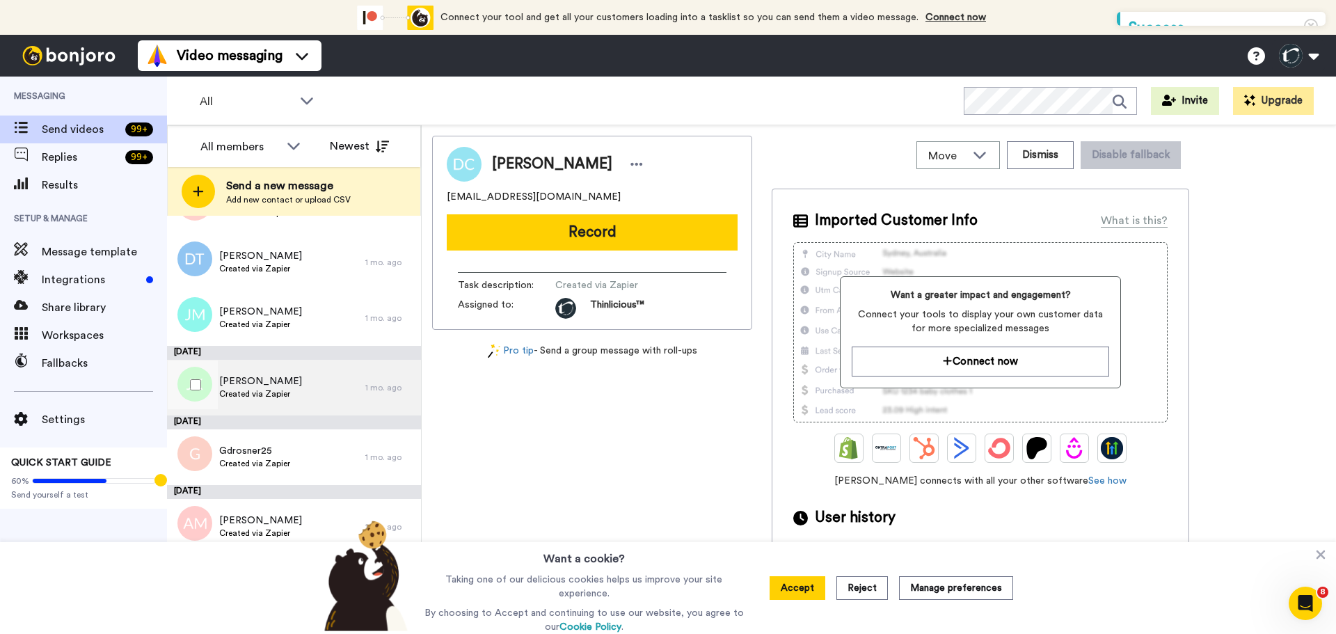
click at [274, 382] on span "Jessica Kenealy" at bounding box center [260, 381] width 83 height 14
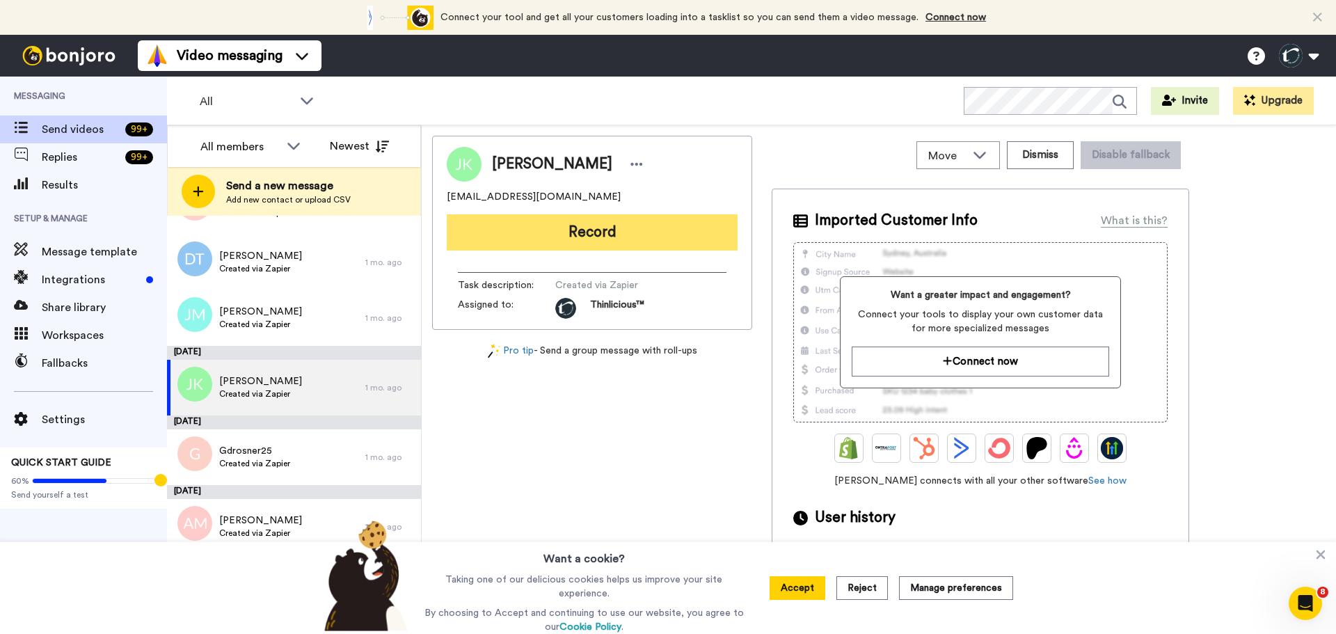
click at [478, 234] on button "Record" at bounding box center [592, 232] width 291 height 36
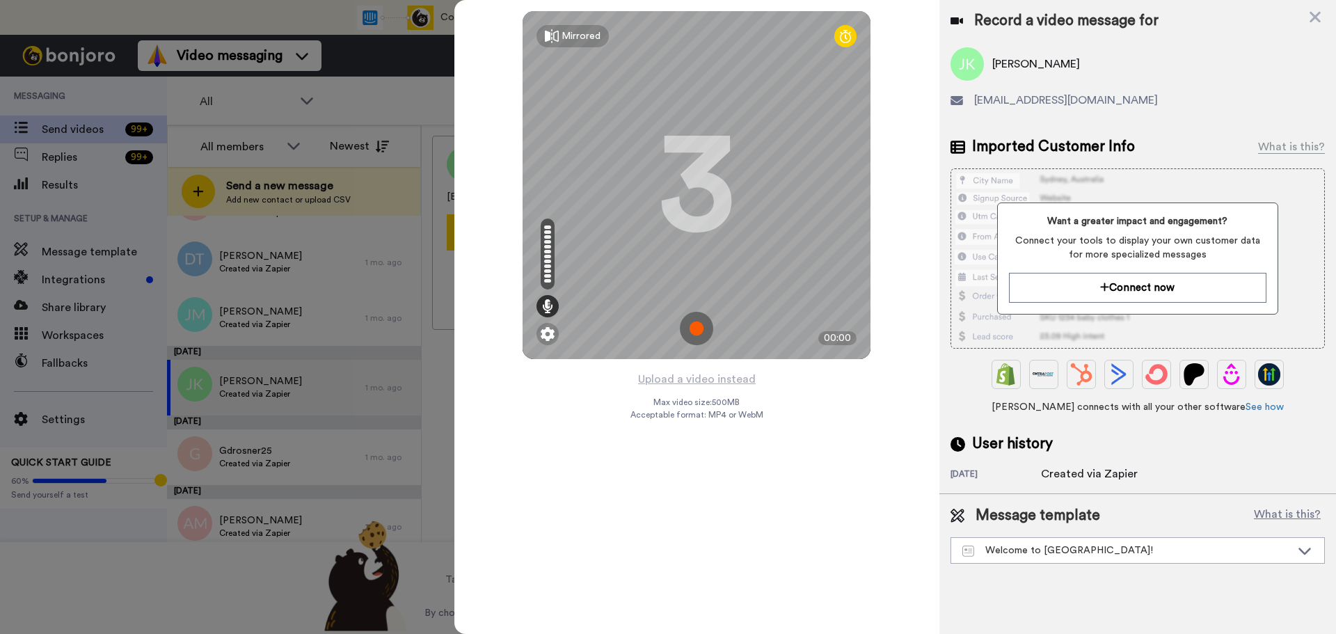
click at [695, 323] on img at bounding box center [696, 328] width 33 height 33
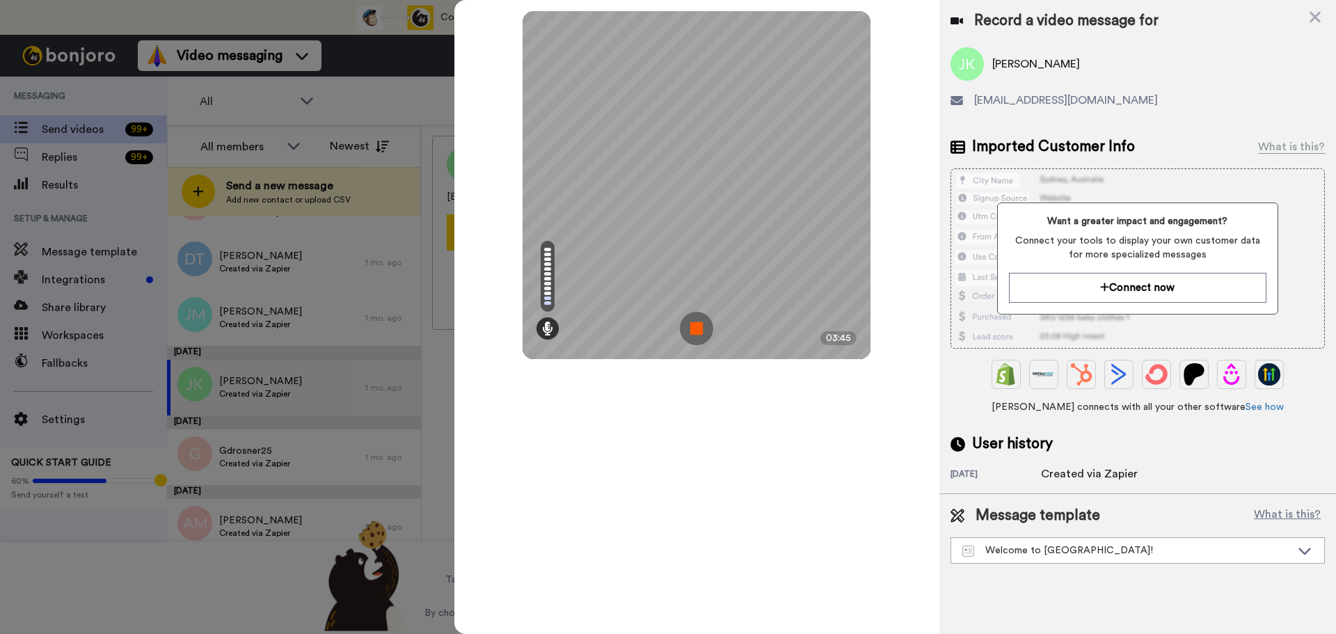
click at [695, 323] on img at bounding box center [696, 328] width 33 height 33
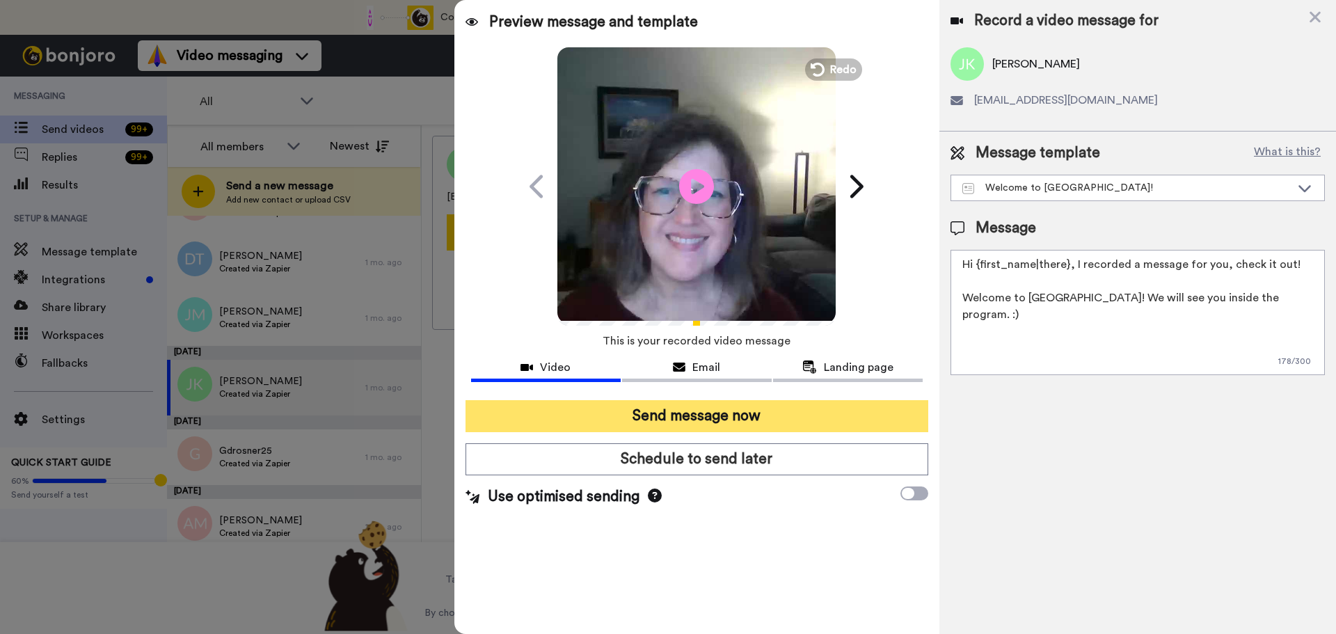
click at [753, 408] on button "Send message now" at bounding box center [696, 416] width 463 height 32
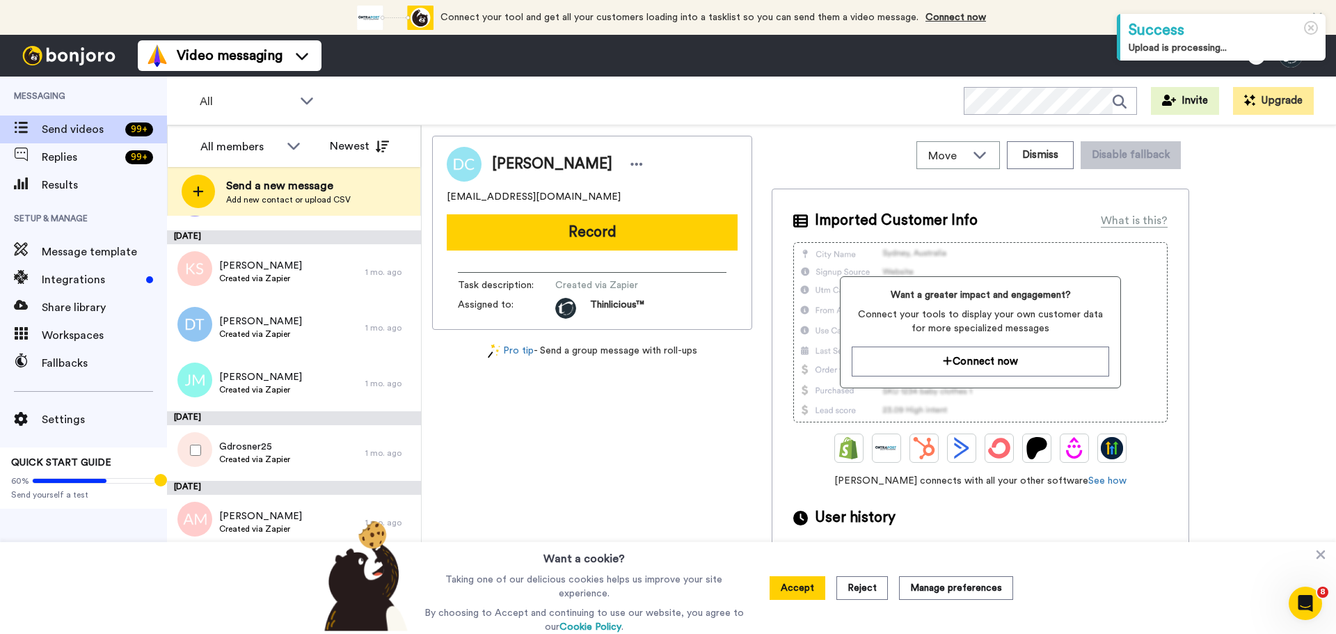
scroll to position [1363, 0]
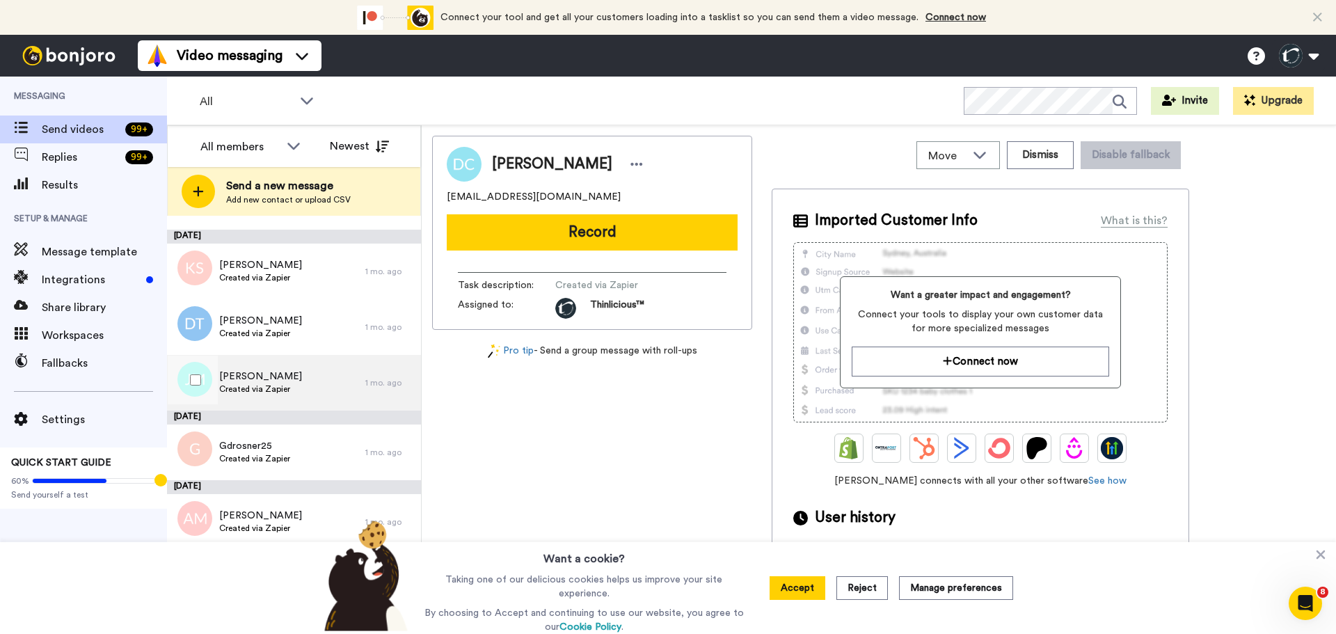
click at [255, 375] on span "Jenny Melvin" at bounding box center [260, 376] width 83 height 14
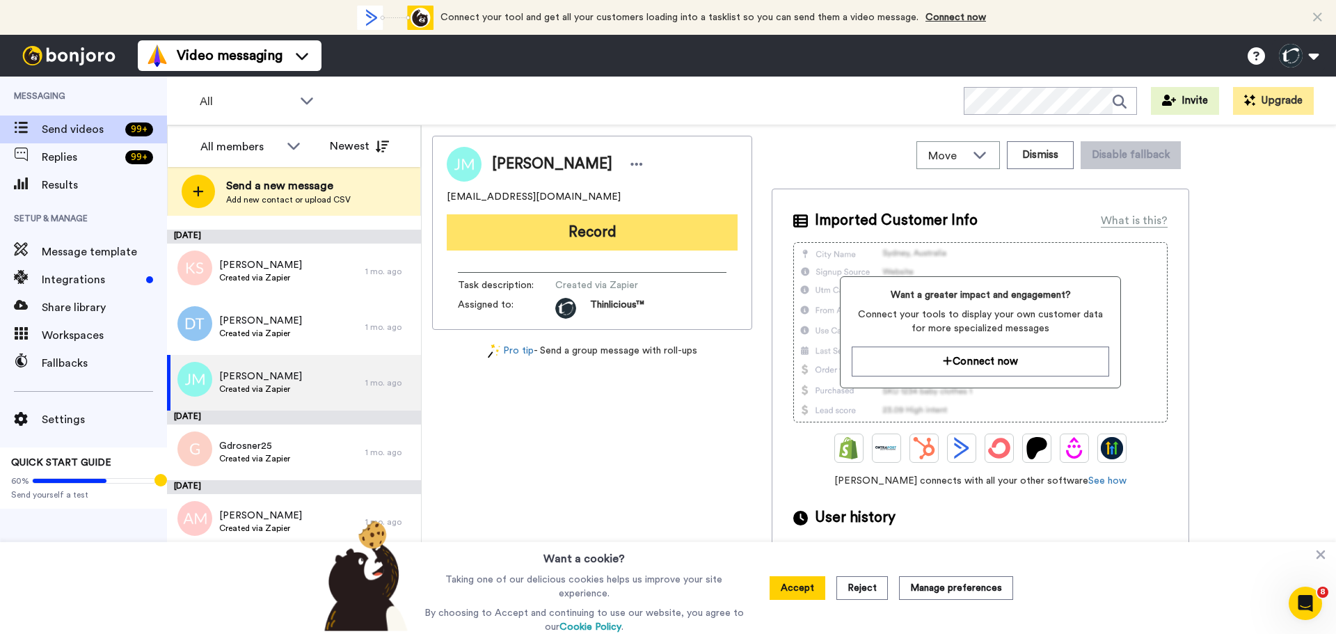
click at [710, 234] on button "Record" at bounding box center [592, 232] width 291 height 36
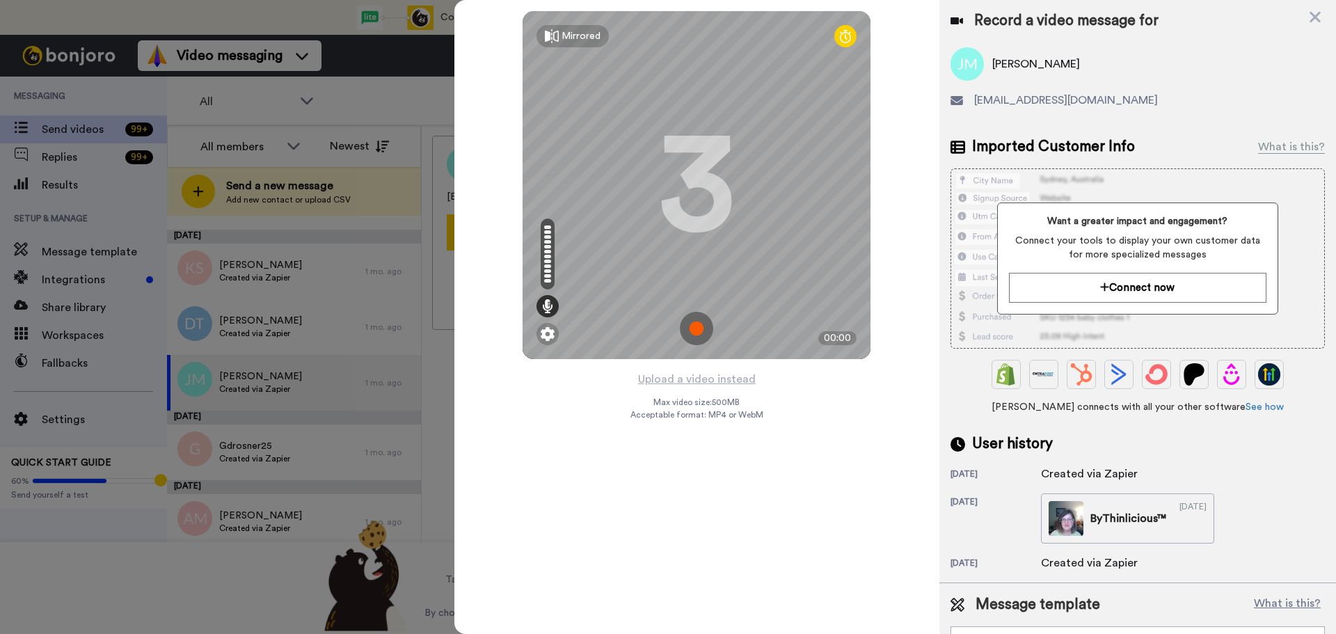
click at [697, 325] on img at bounding box center [696, 328] width 33 height 33
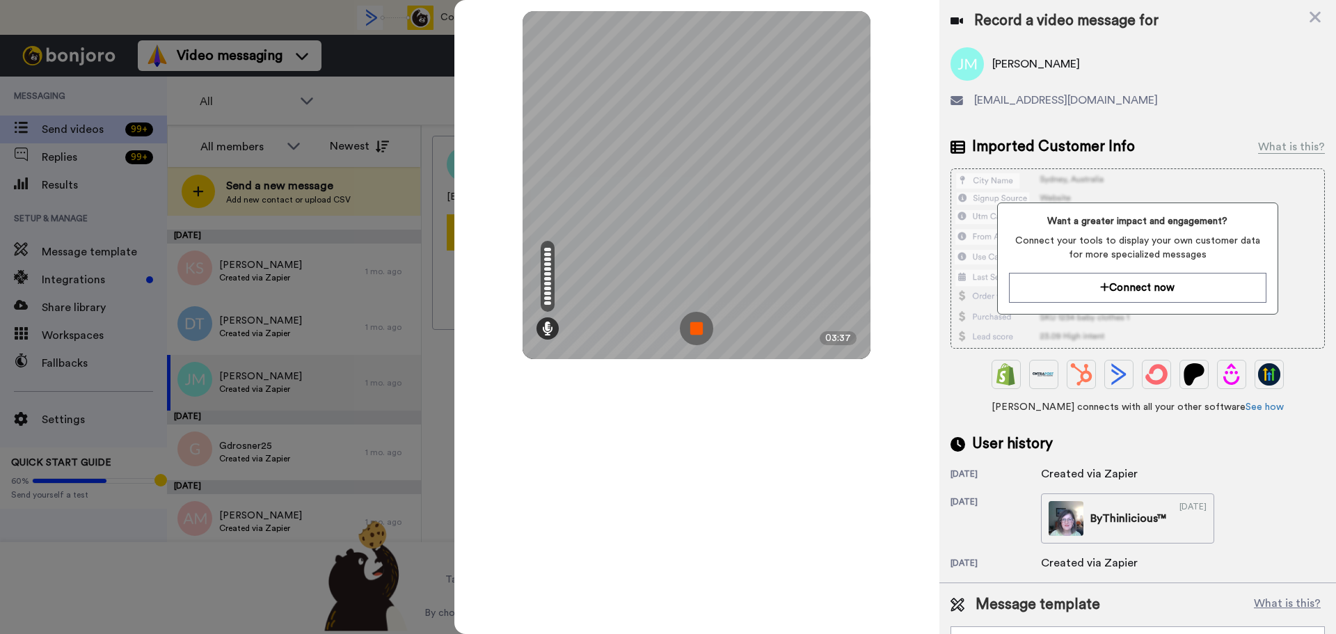
click at [697, 325] on img at bounding box center [696, 328] width 33 height 33
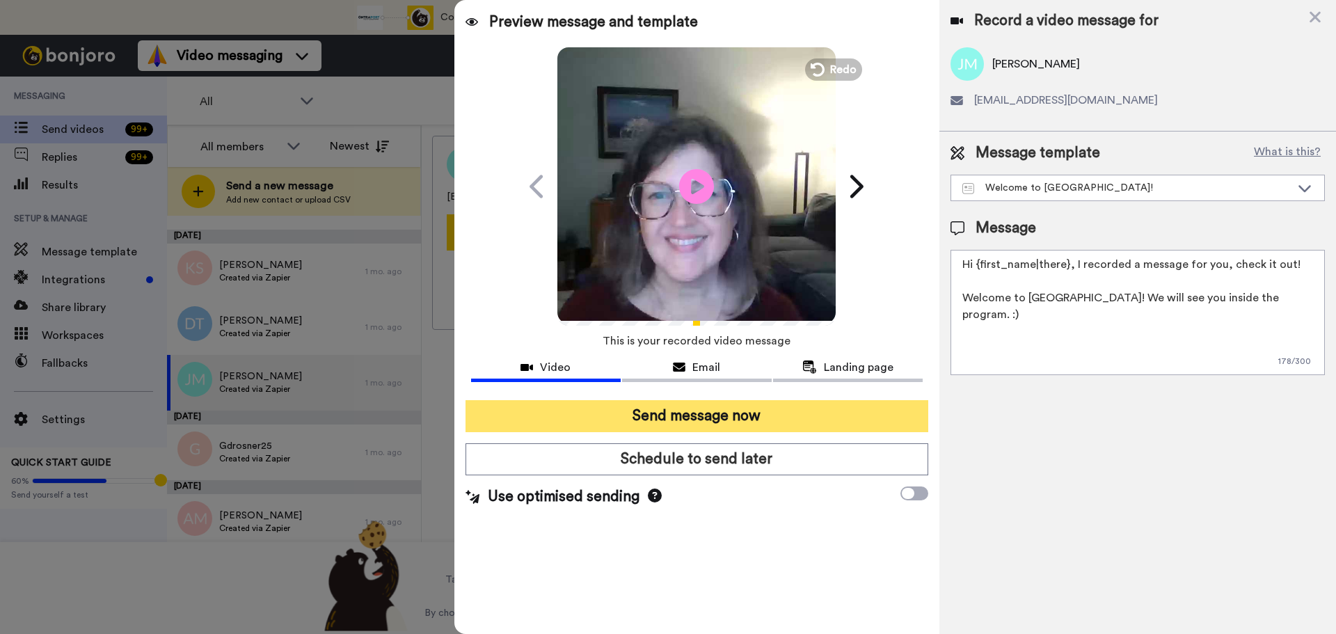
click at [729, 411] on button "Send message now" at bounding box center [696, 416] width 463 height 32
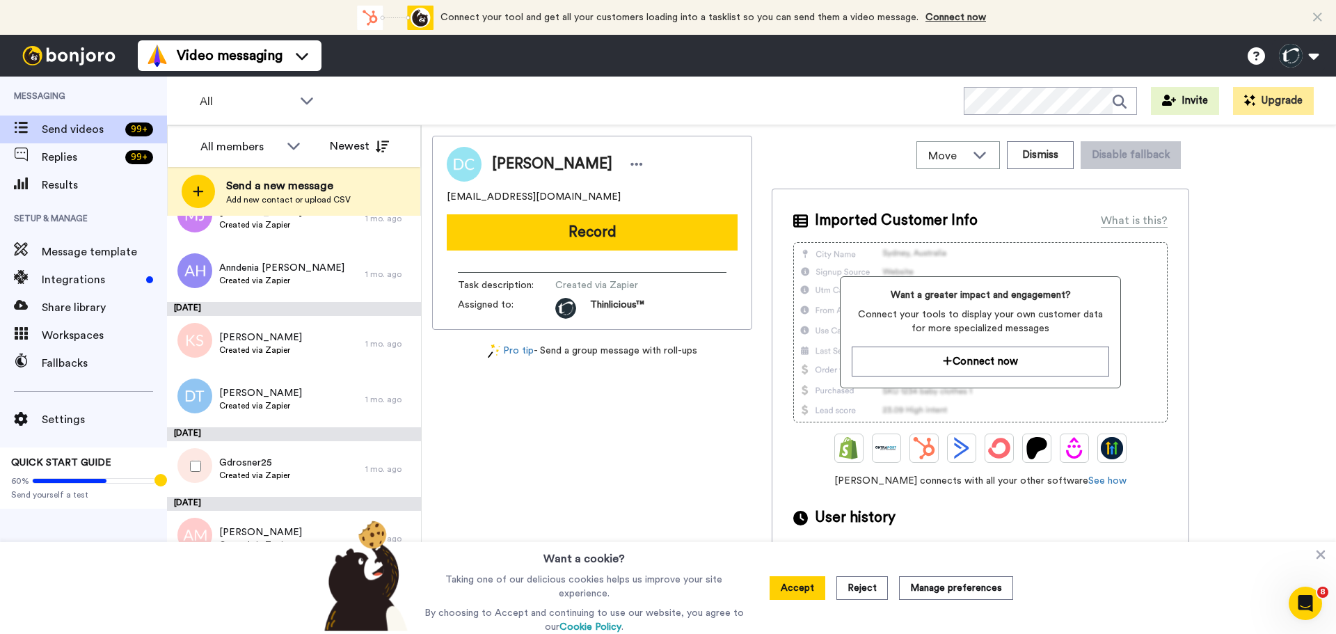
scroll to position [1290, 0]
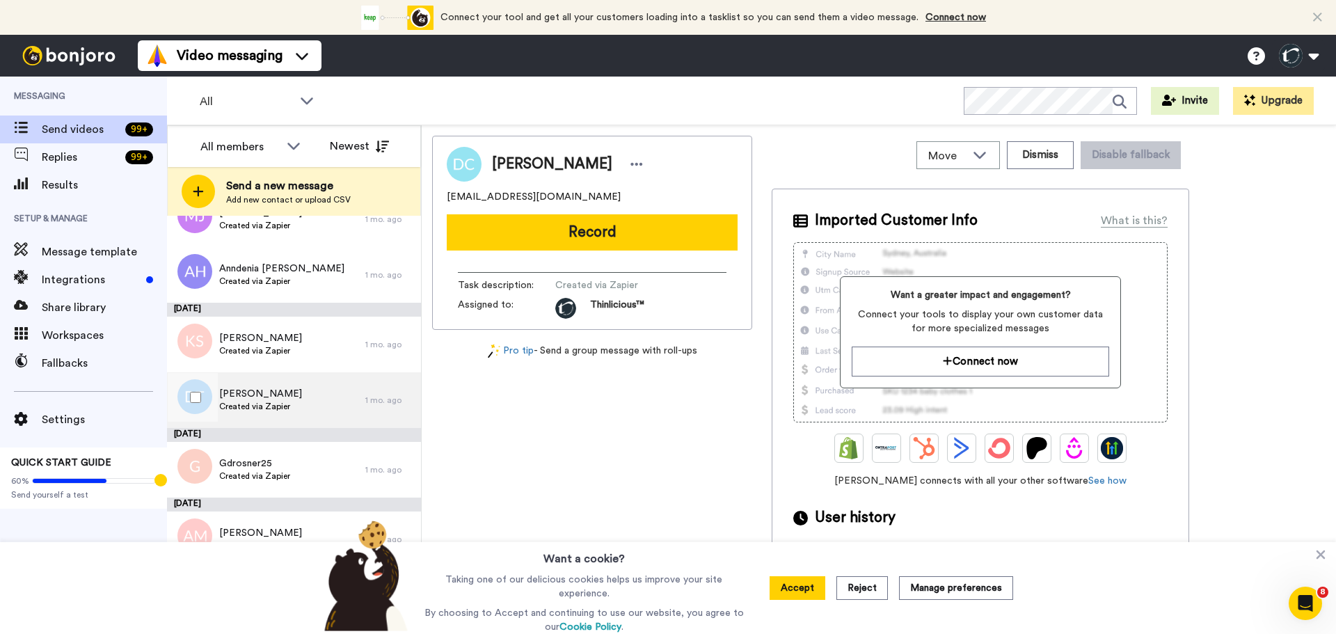
click at [256, 397] on span "[PERSON_NAME]" at bounding box center [260, 394] width 83 height 14
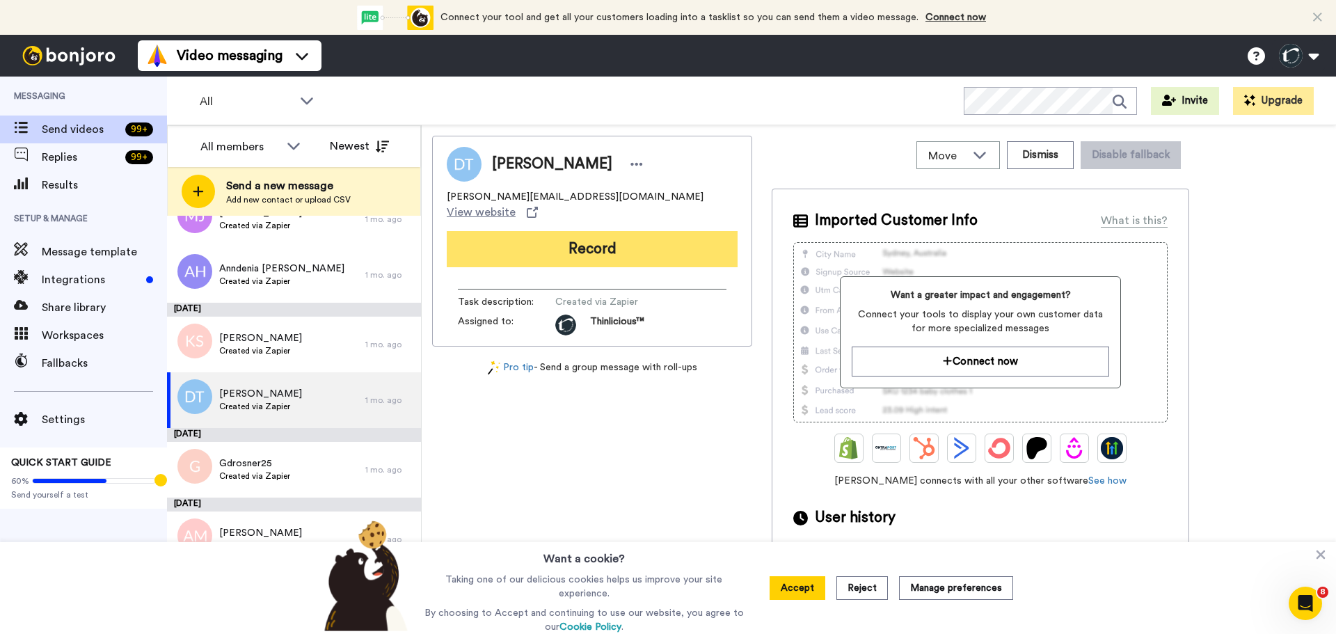
click at [519, 239] on button "Record" at bounding box center [592, 249] width 291 height 36
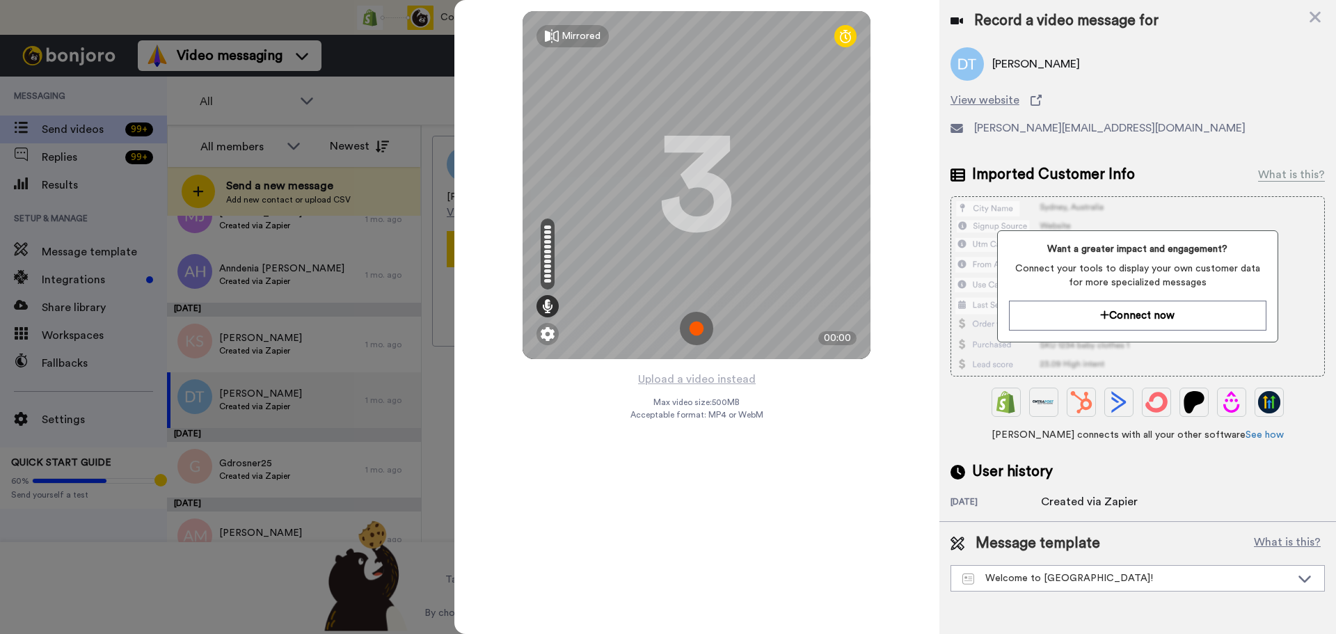
click at [696, 325] on img at bounding box center [696, 328] width 33 height 33
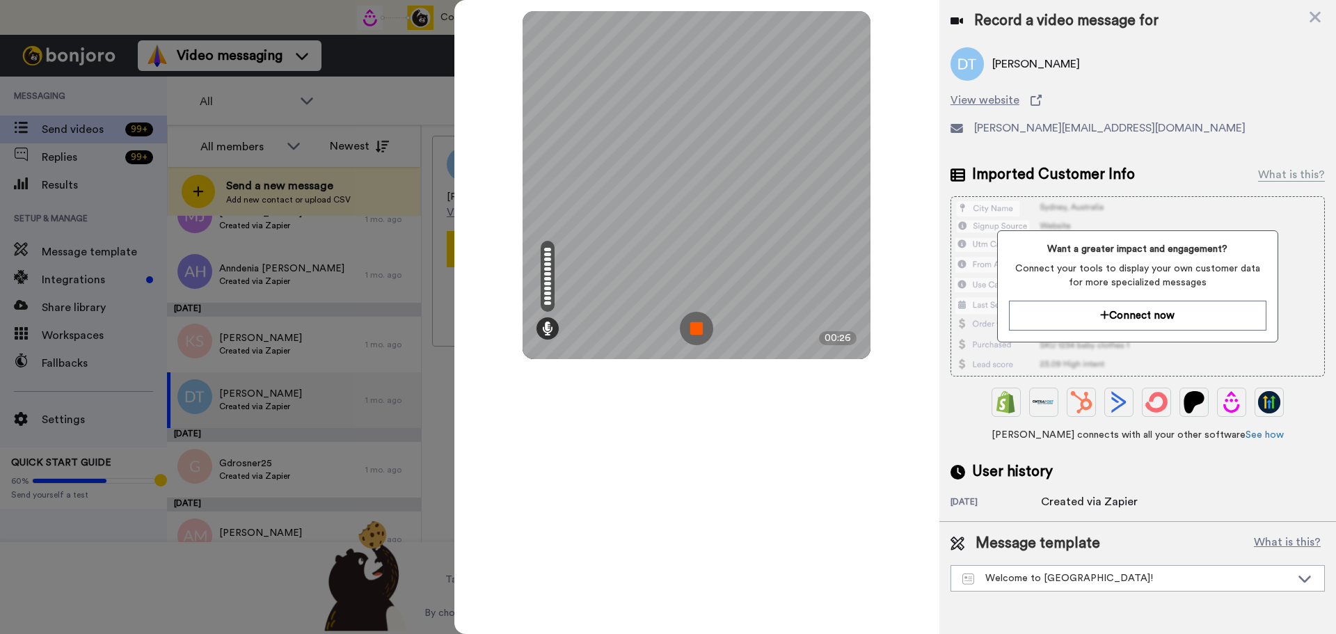
click at [696, 325] on img at bounding box center [696, 328] width 33 height 33
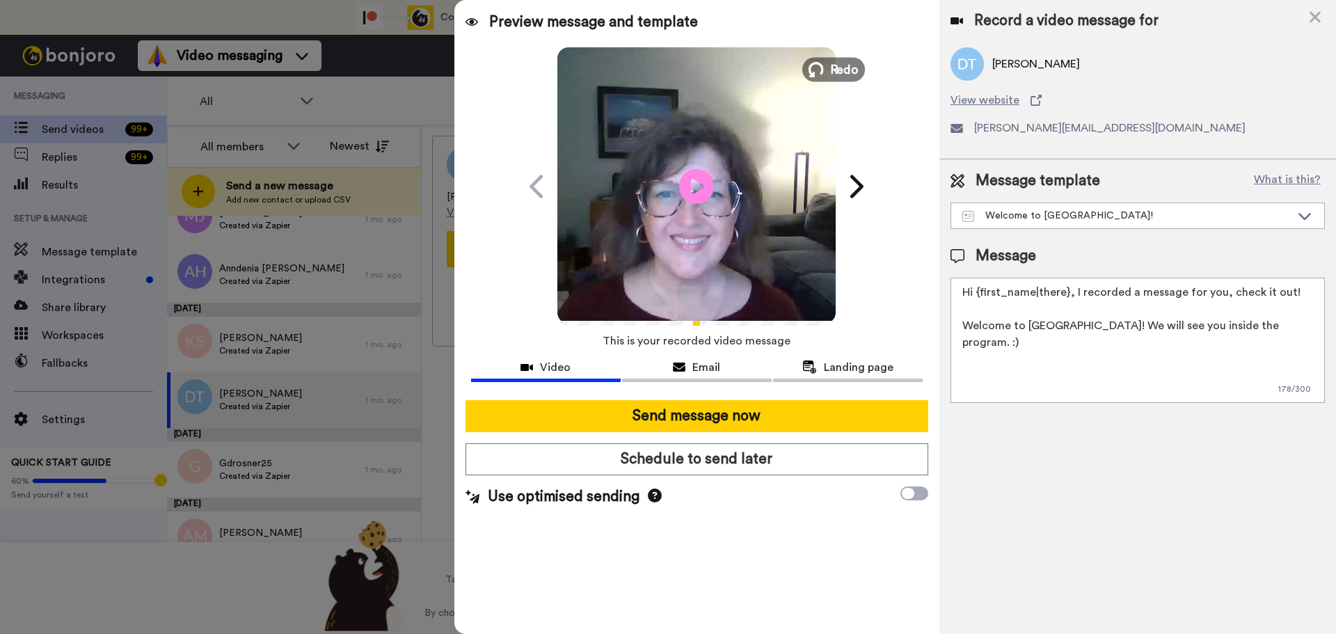
click at [842, 70] on span "Redo" at bounding box center [844, 69] width 29 height 18
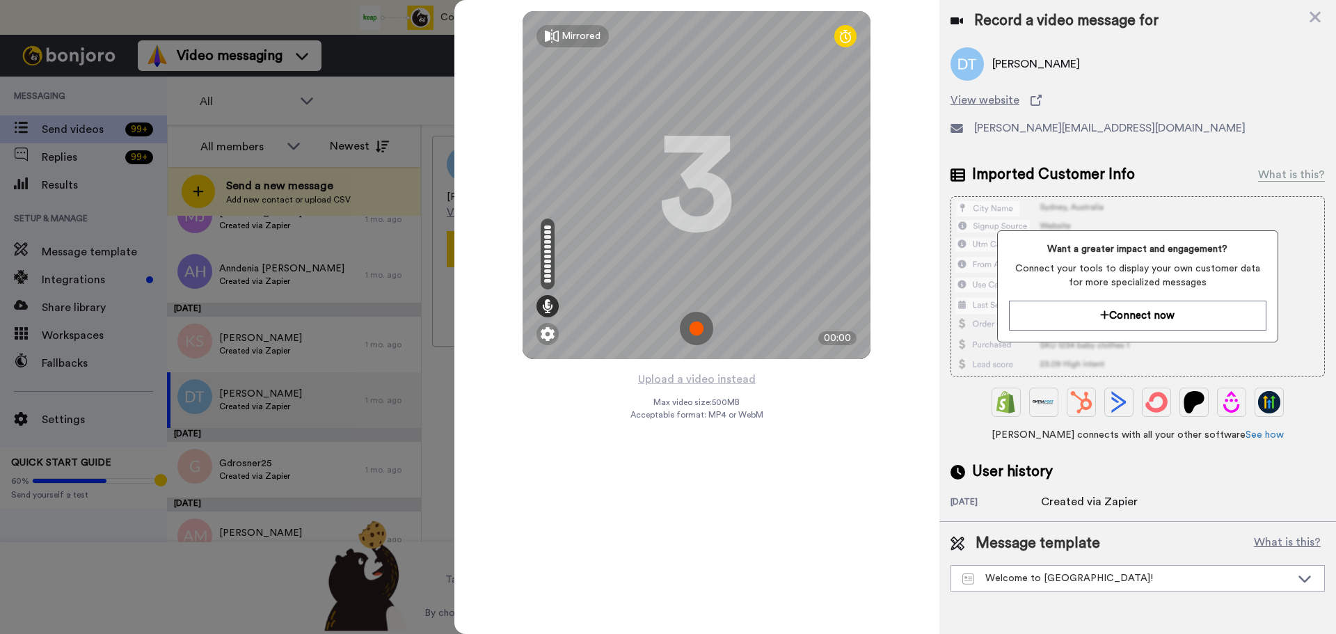
click at [696, 321] on img at bounding box center [696, 328] width 33 height 33
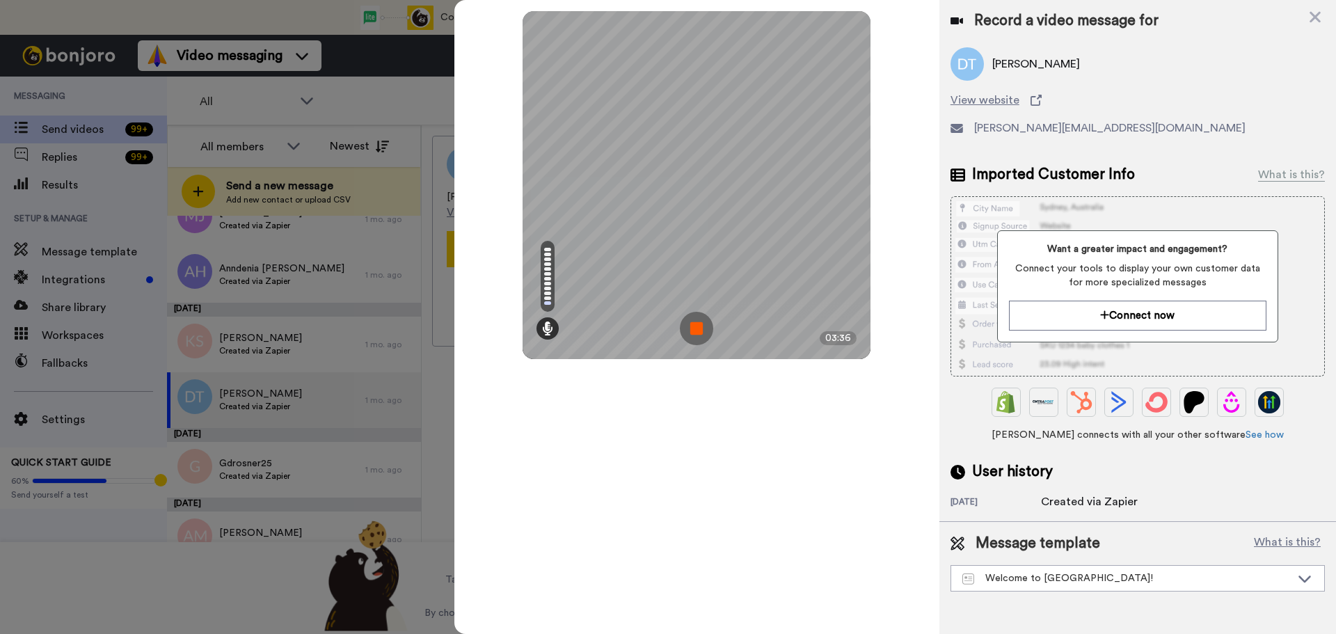
click at [696, 321] on img at bounding box center [696, 328] width 33 height 33
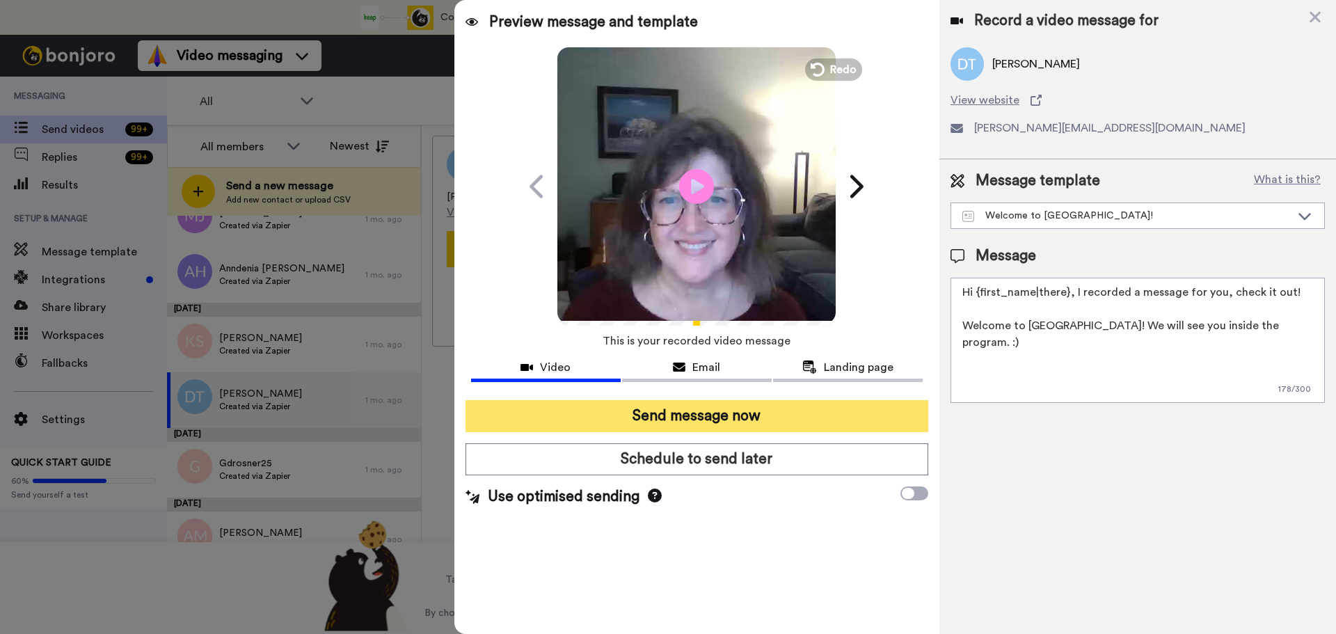
click at [599, 417] on button "Send message now" at bounding box center [696, 416] width 463 height 32
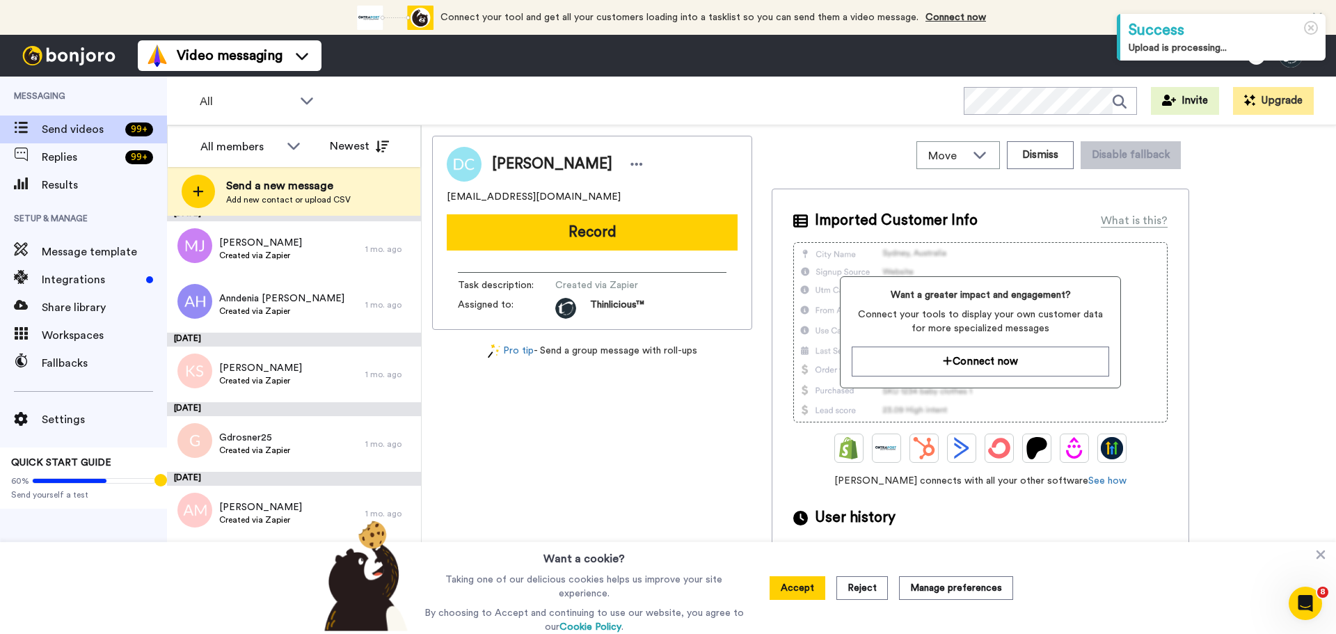
scroll to position [1259, 0]
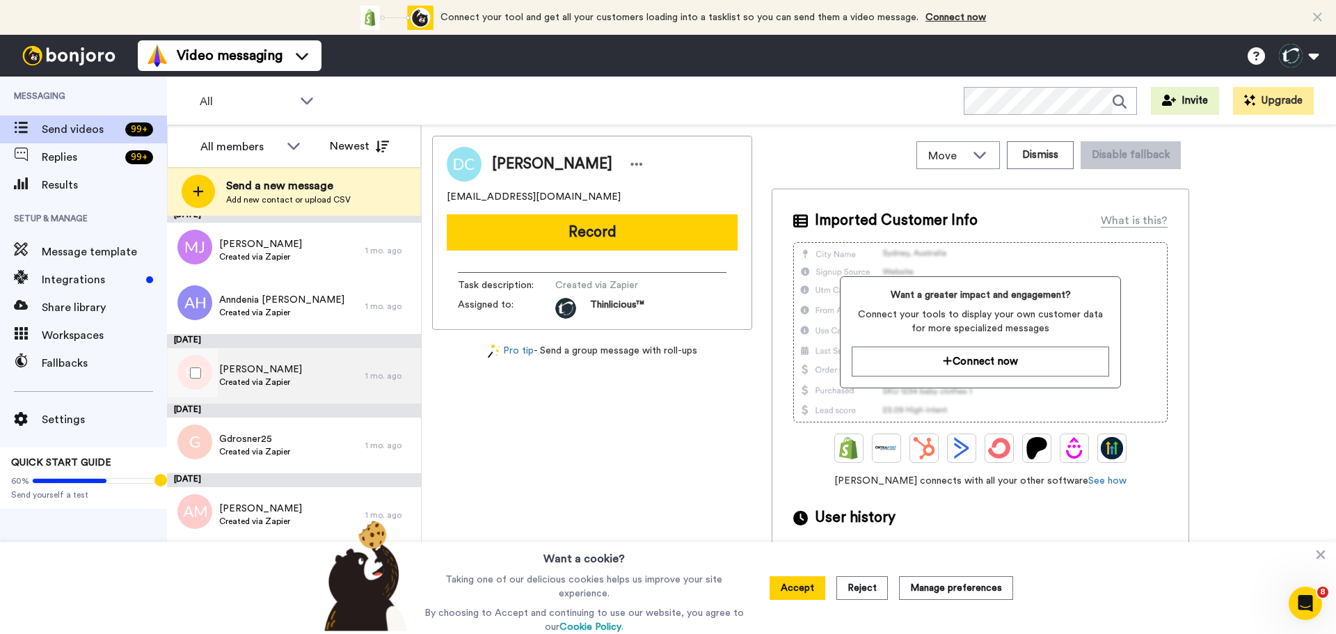
click at [269, 374] on span "Kelly Schrader" at bounding box center [260, 369] width 83 height 14
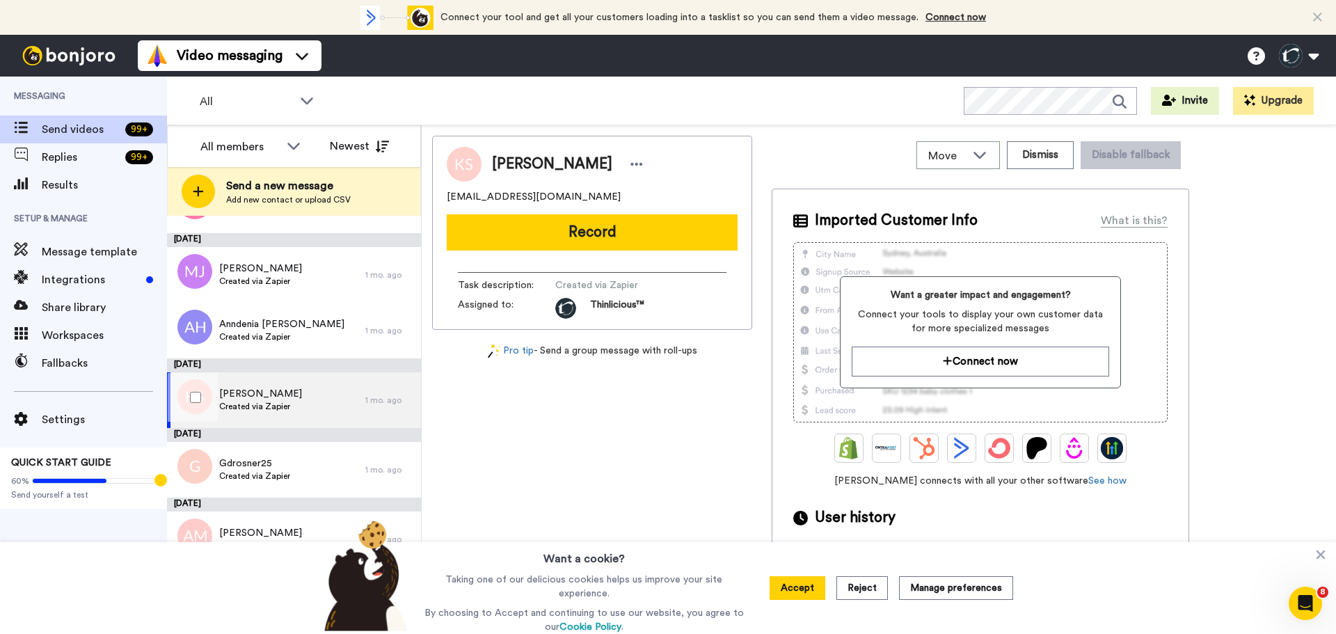
scroll to position [1234, 0]
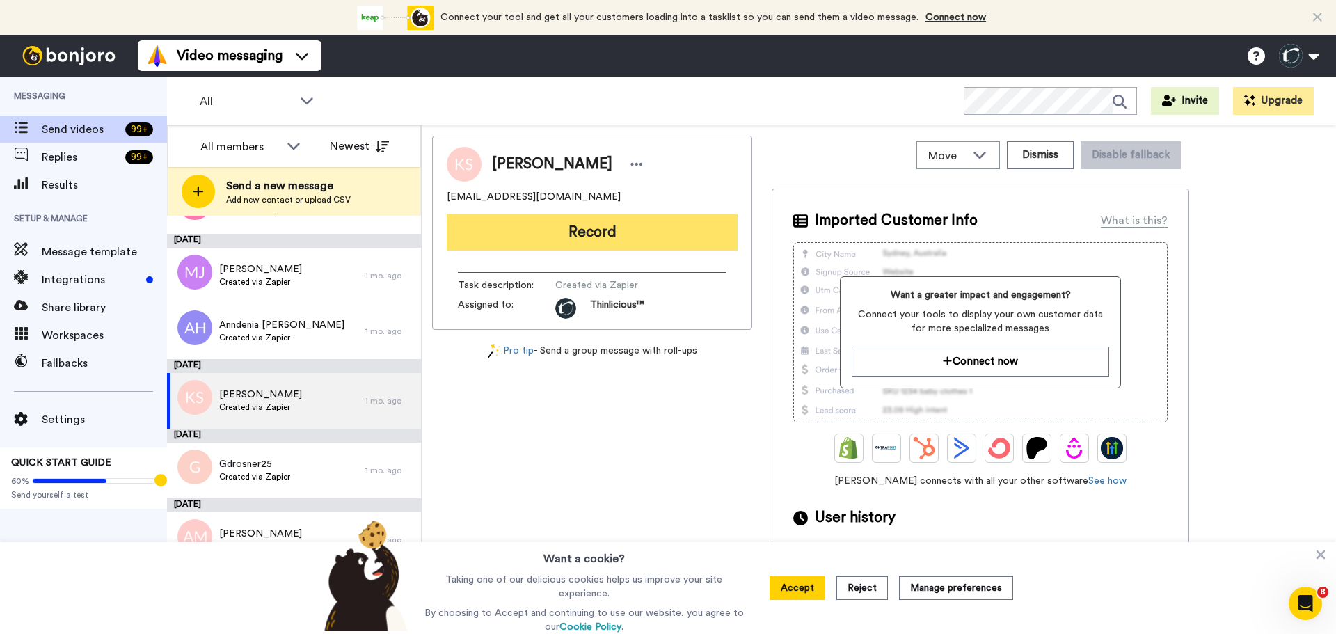
click at [682, 217] on button "Record" at bounding box center [592, 232] width 291 height 36
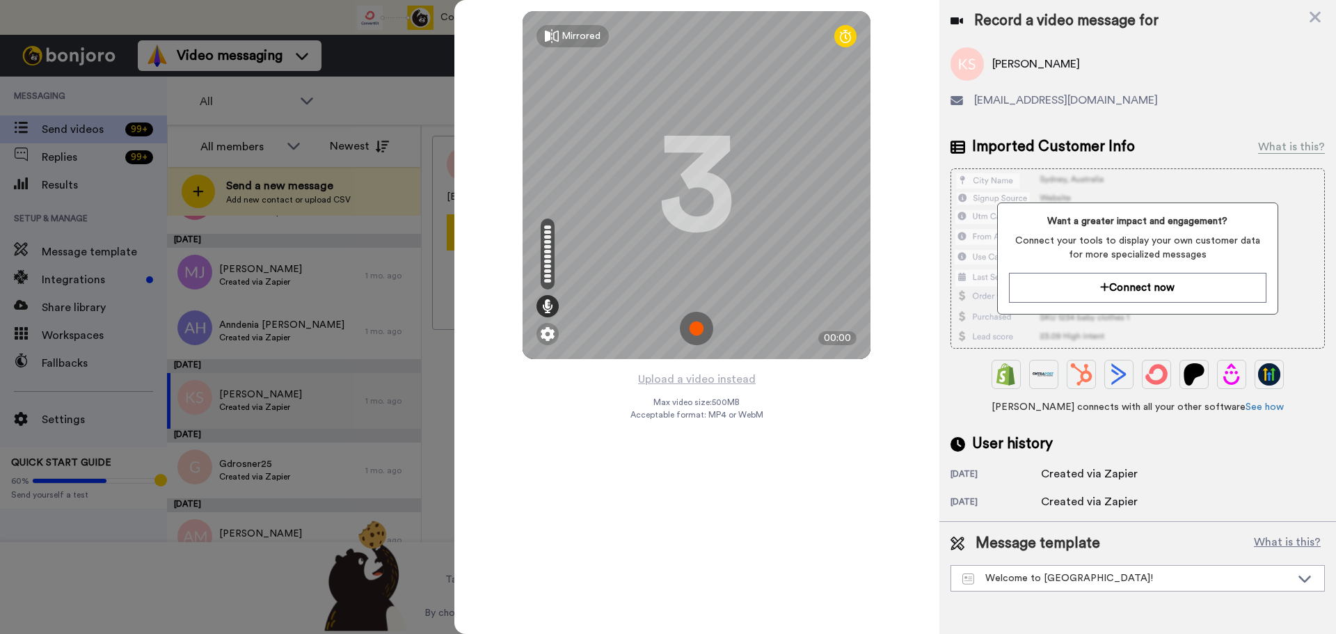
click at [690, 322] on img at bounding box center [696, 328] width 33 height 33
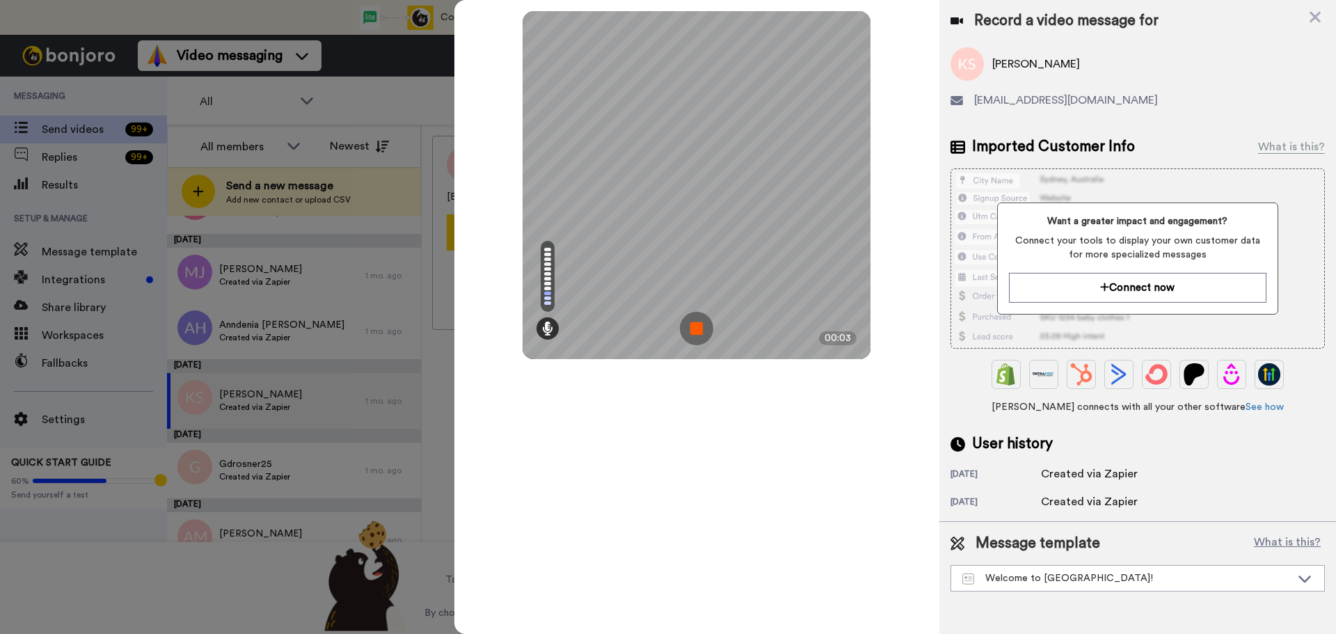
click at [690, 322] on img at bounding box center [696, 328] width 33 height 33
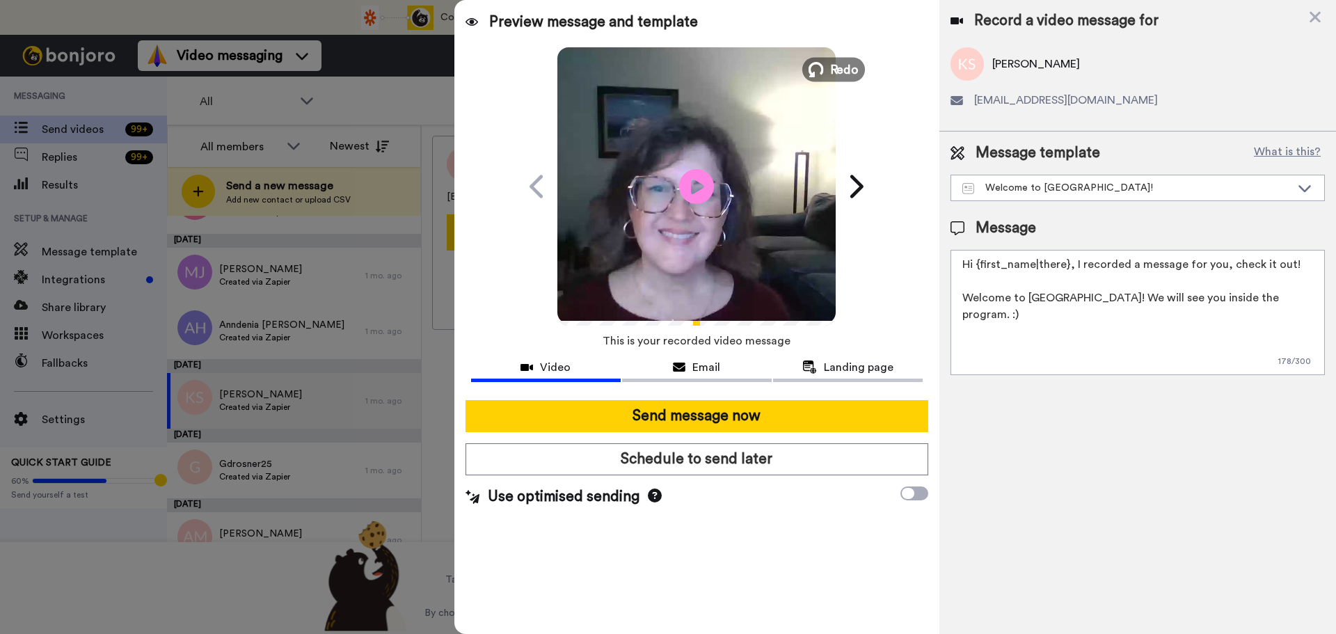
click at [840, 72] on span "Redo" at bounding box center [844, 69] width 29 height 18
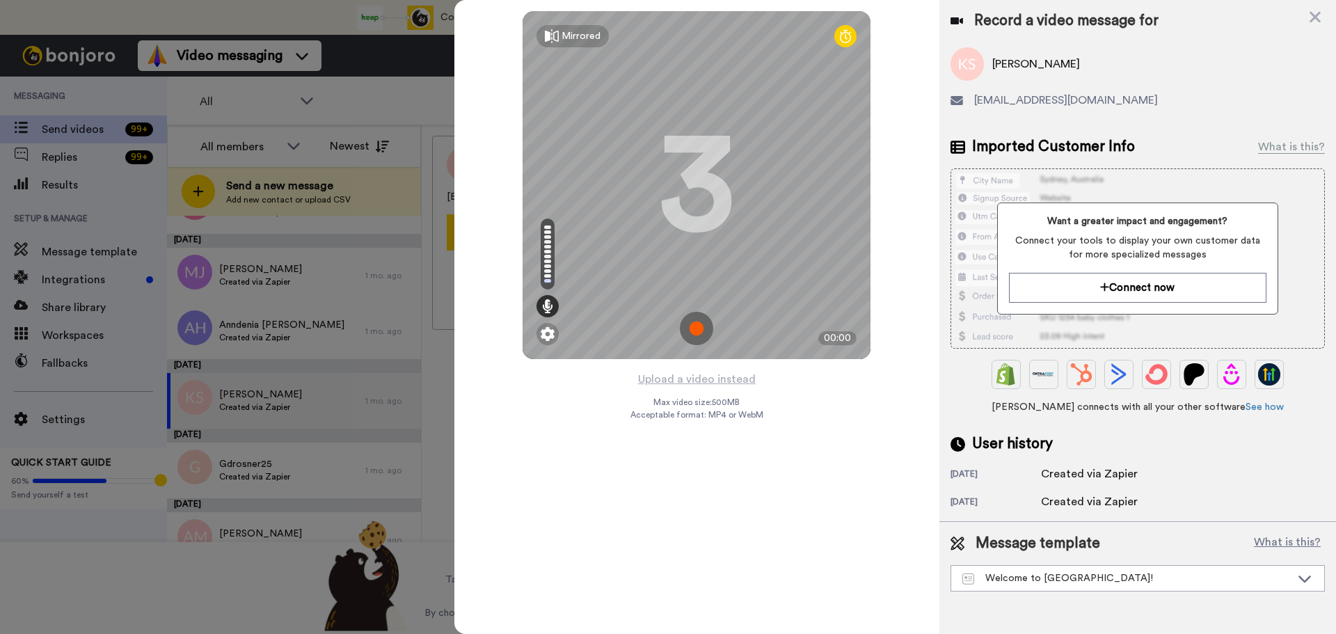
click at [696, 333] on img at bounding box center [696, 328] width 33 height 33
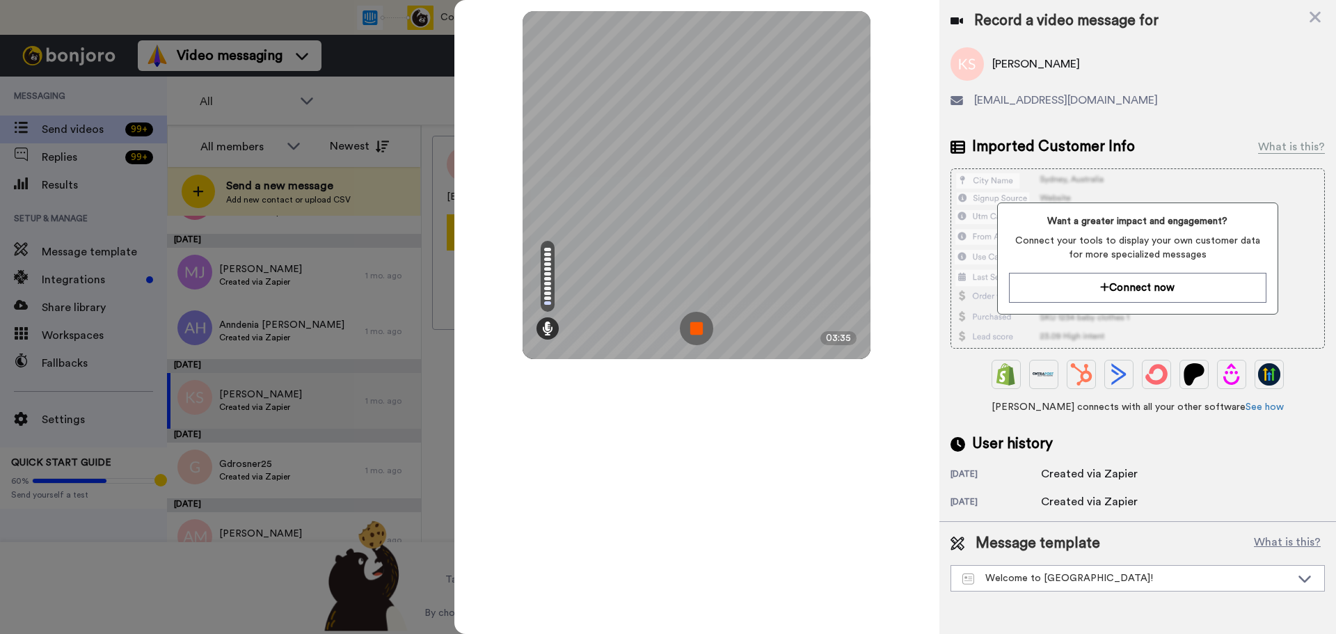
click at [696, 333] on img at bounding box center [696, 328] width 33 height 33
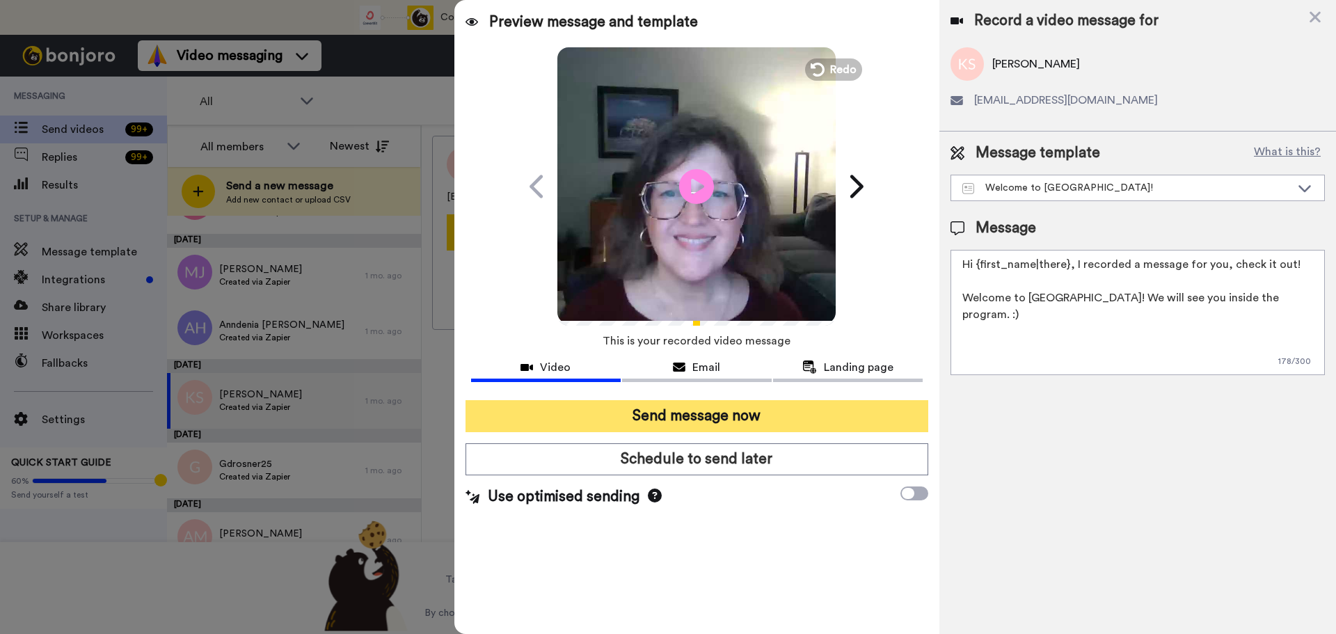
click at [629, 424] on button "Send message now" at bounding box center [696, 416] width 463 height 32
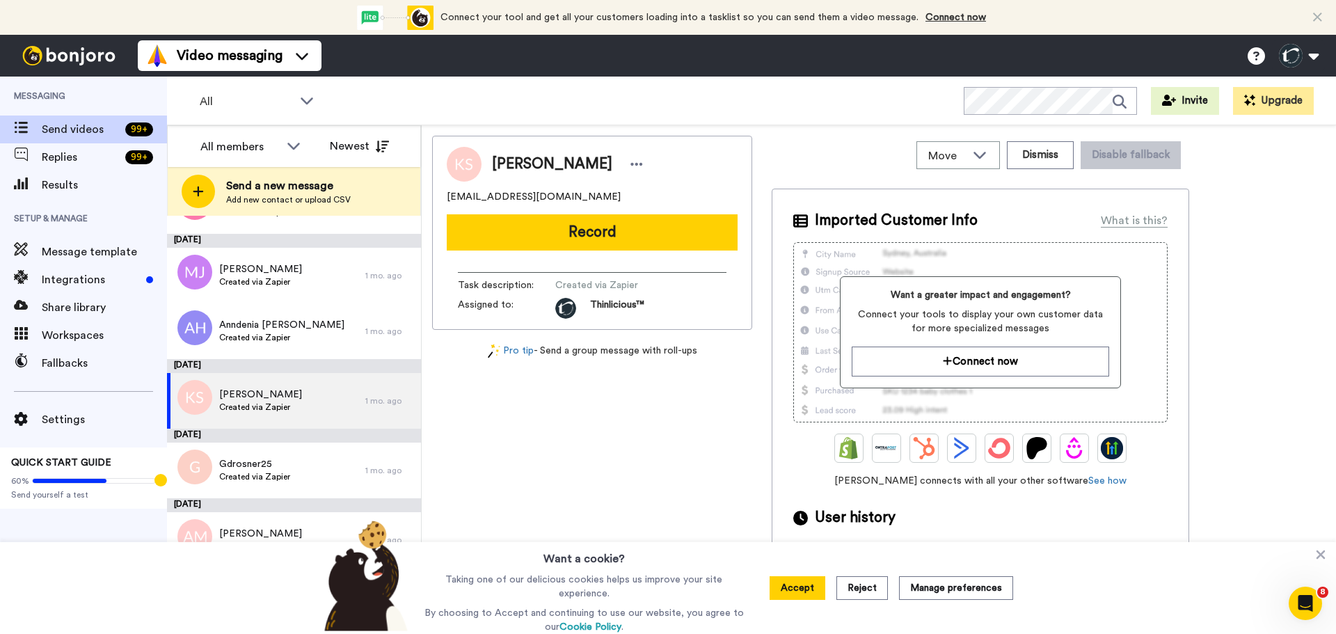
scroll to position [0, 0]
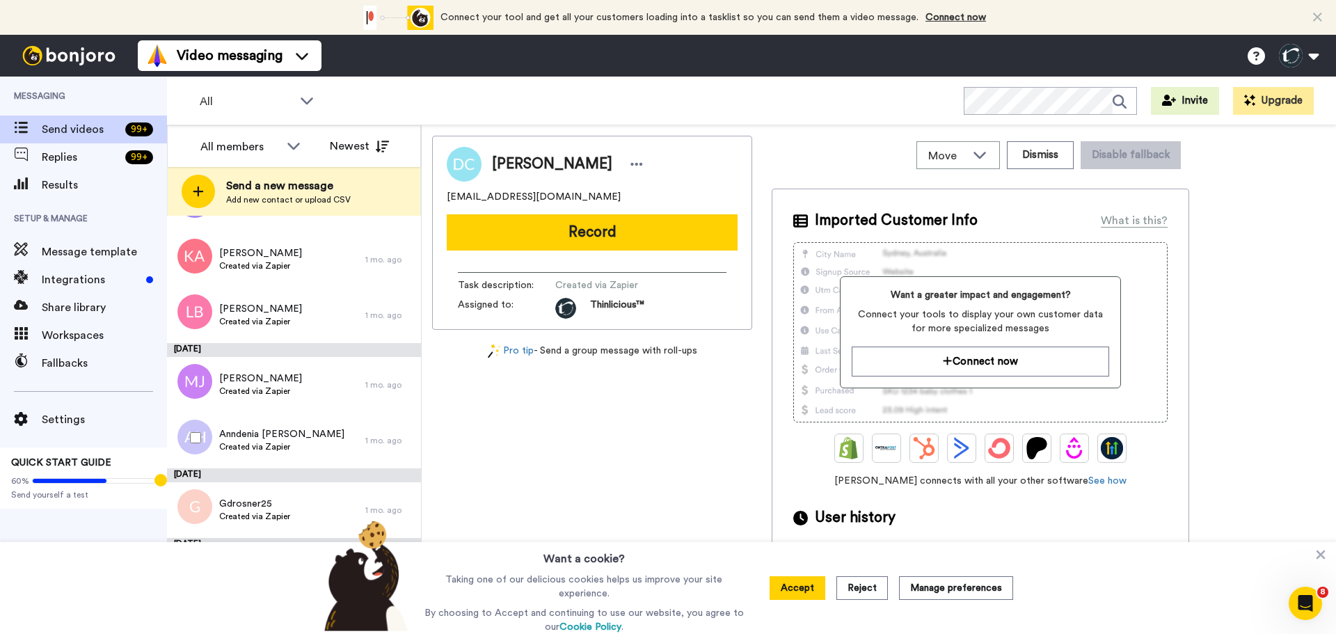
scroll to position [1126, 0]
click at [1292, 47] on button at bounding box center [1298, 55] width 53 height 31
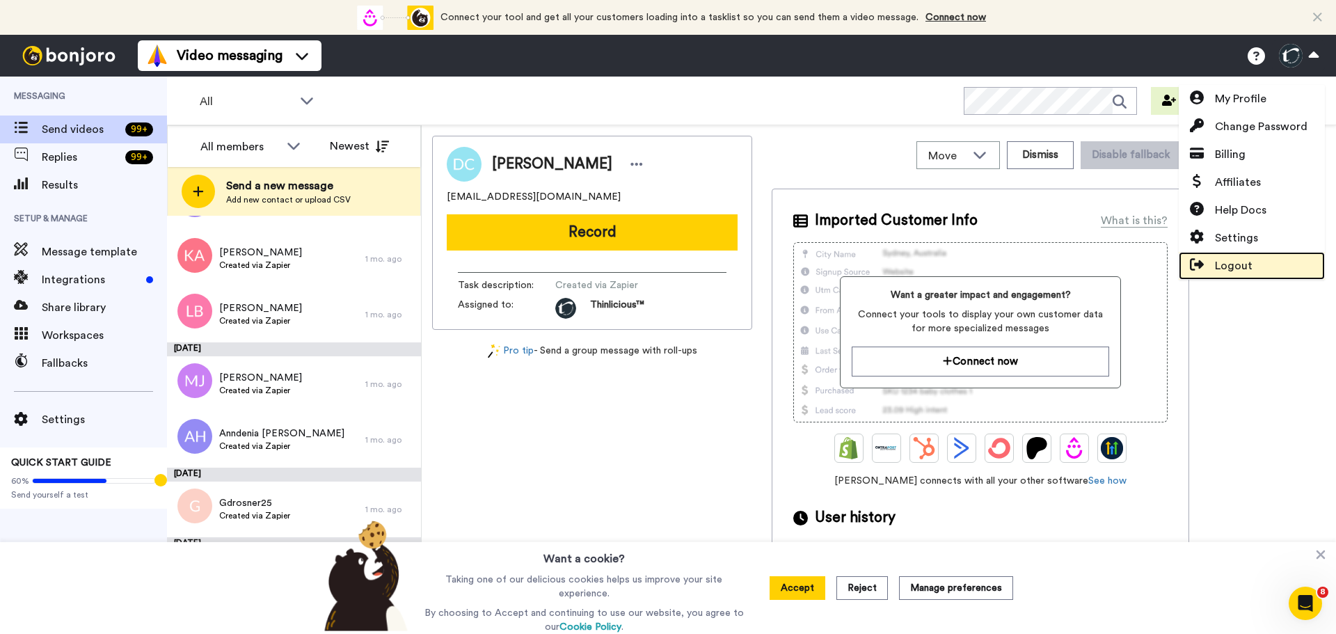
click at [1219, 262] on span "Logout" at bounding box center [1234, 265] width 38 height 17
